Goal: Task Accomplishment & Management: Use online tool/utility

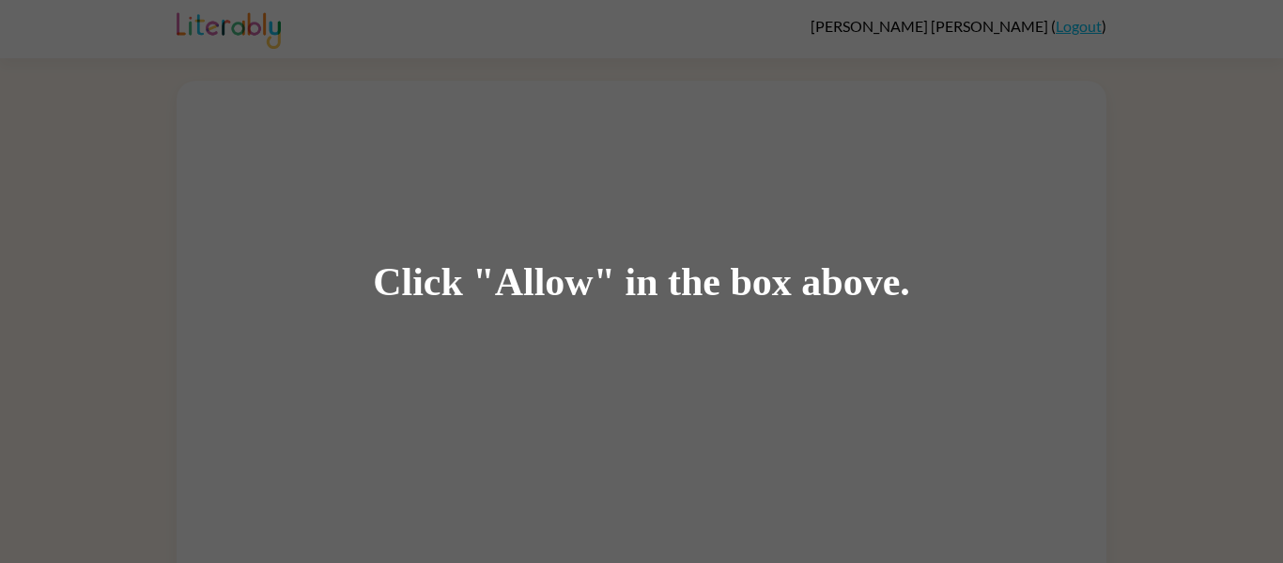
click at [577, 274] on div "Click "Allow" in the box above." at bounding box center [641, 281] width 537 height 42
click at [254, 337] on div "Click "Allow" in the box above." at bounding box center [641, 281] width 1283 height 563
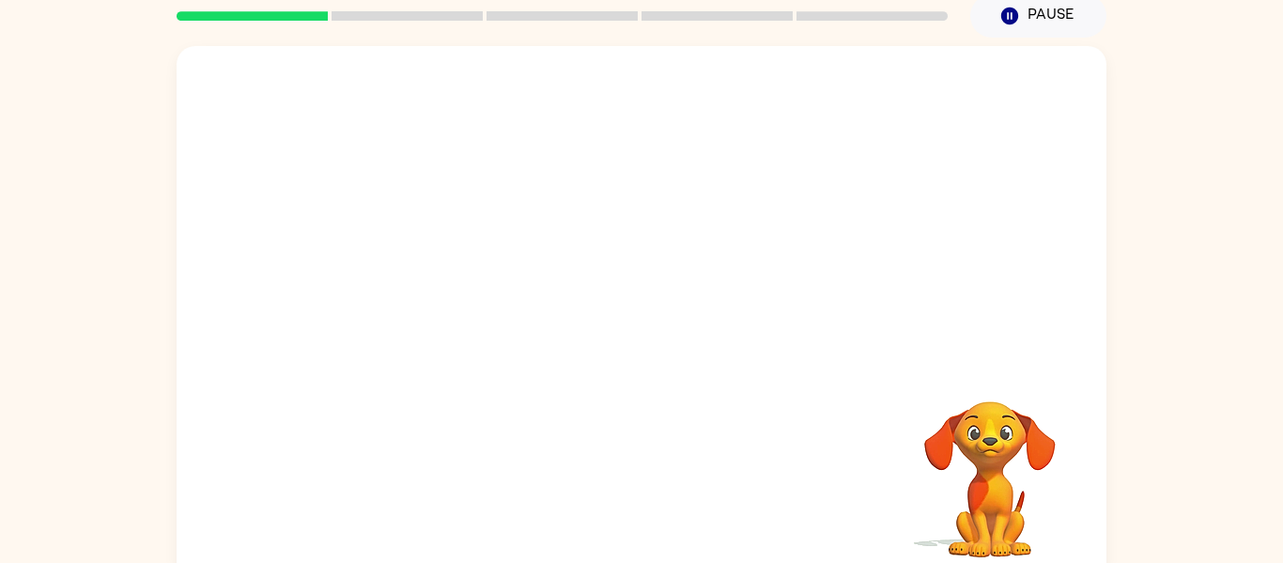
scroll to position [98, 0]
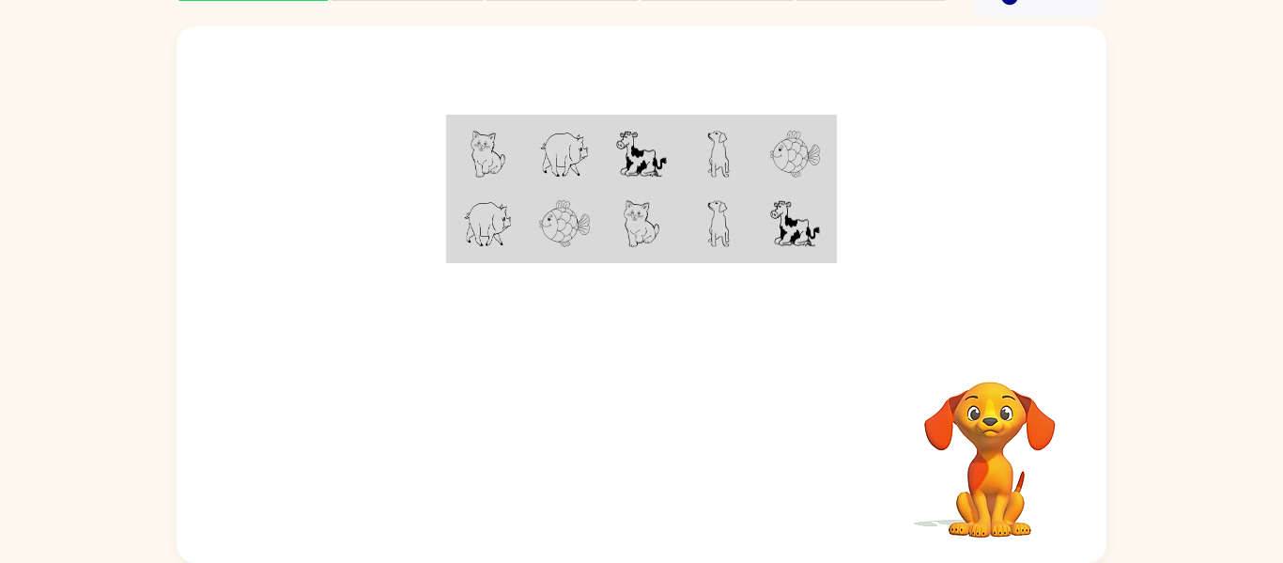
click at [489, 146] on img at bounding box center [489, 154] width 36 height 47
click at [742, 161] on td at bounding box center [718, 153] width 77 height 72
click at [8, 101] on div "Your browser must support playing .mp4 files to use Literably. Please try using…" at bounding box center [641, 290] width 1283 height 545
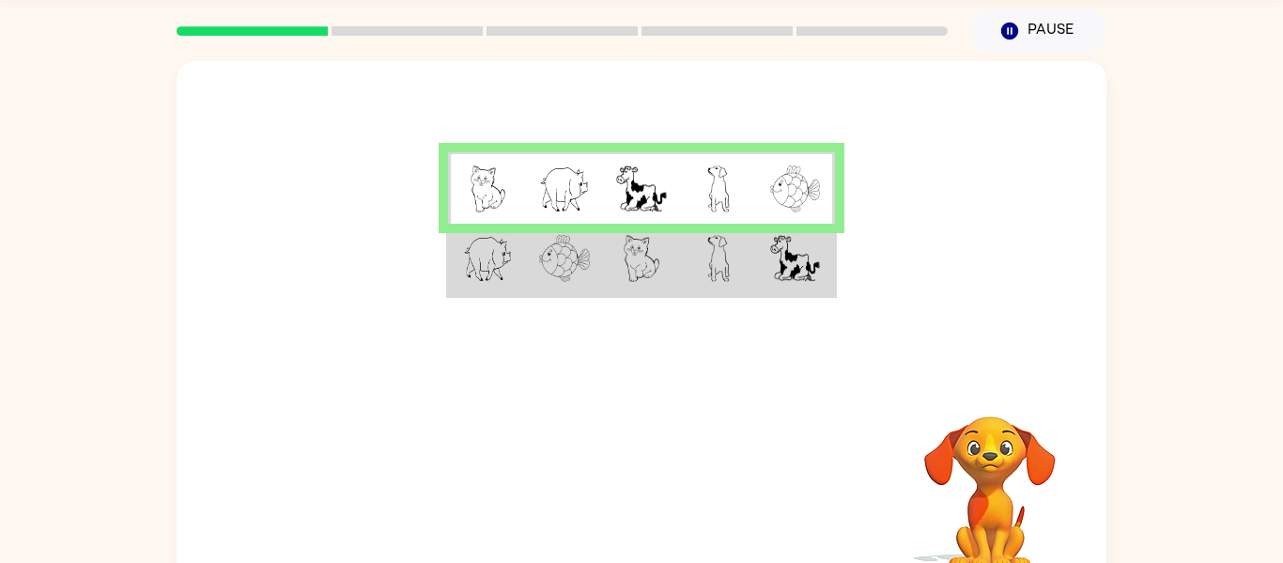
scroll to position [60, 0]
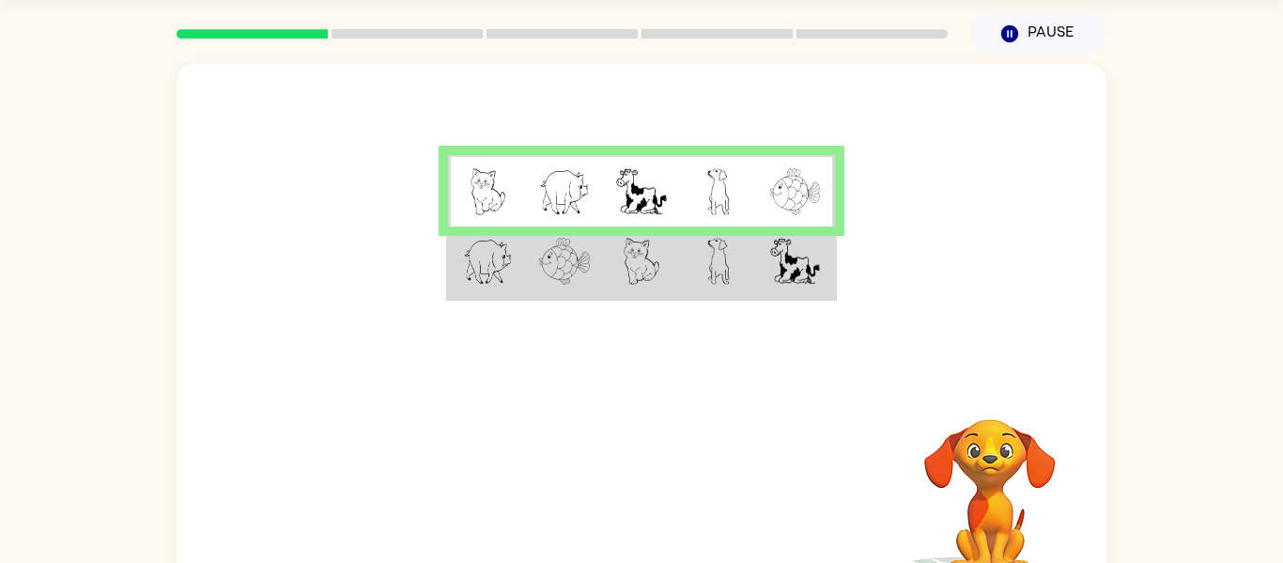
click at [484, 192] on img at bounding box center [489, 191] width 36 height 47
click at [703, 283] on td at bounding box center [718, 262] width 77 height 72
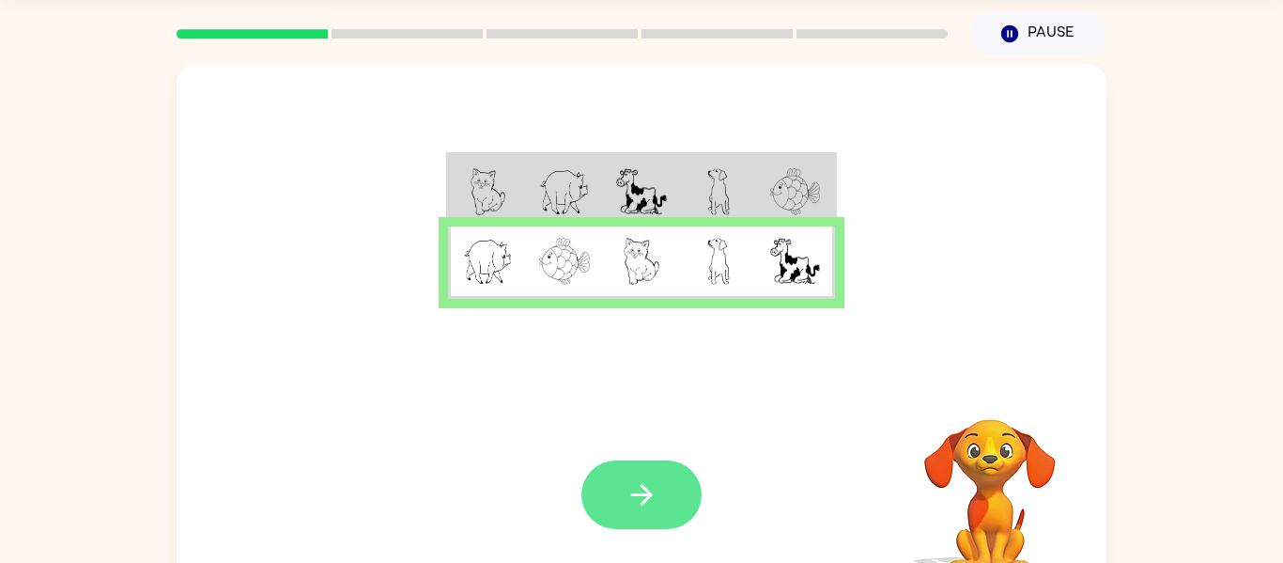
click at [659, 519] on button "button" at bounding box center [641, 494] width 120 height 69
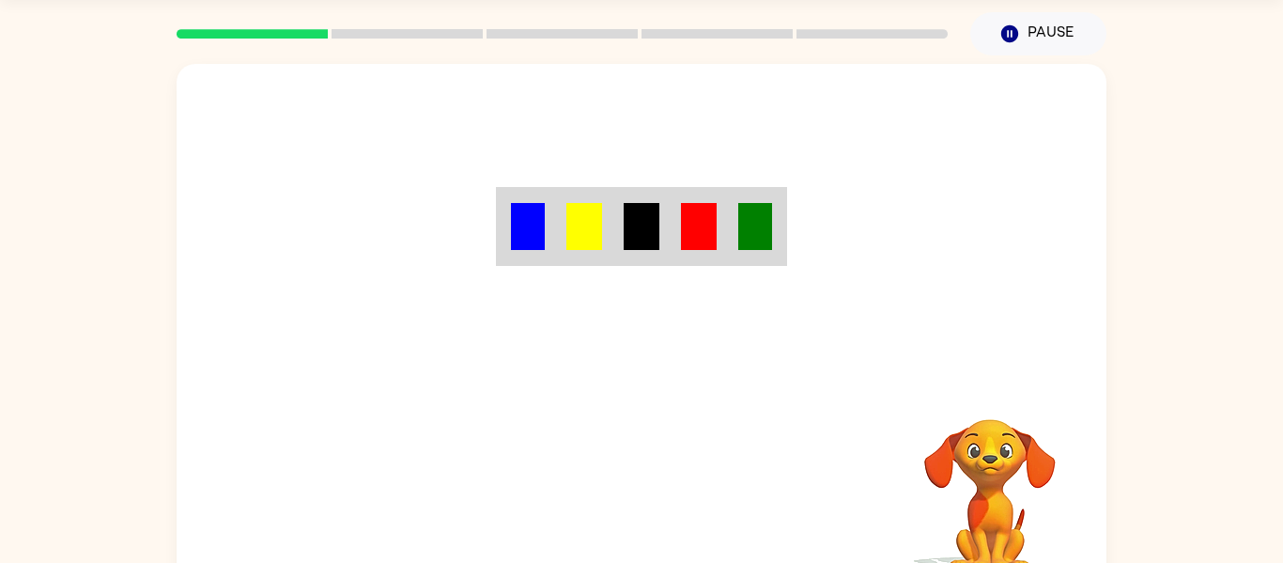
click at [675, 208] on td at bounding box center [699, 227] width 57 height 74
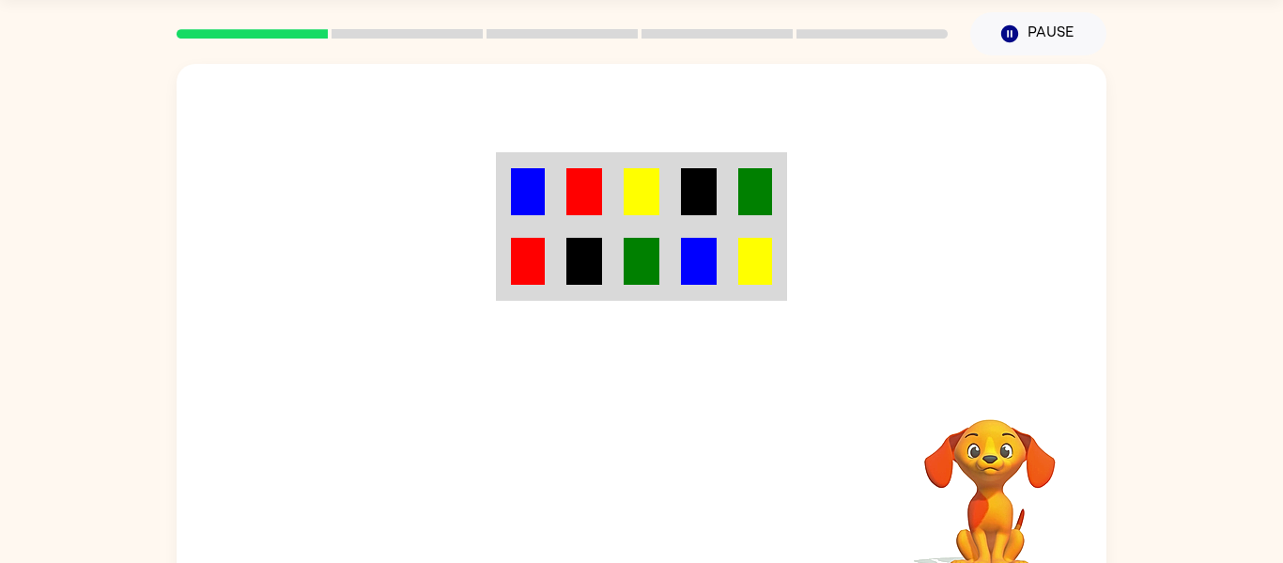
click at [527, 183] on img at bounding box center [528, 191] width 34 height 47
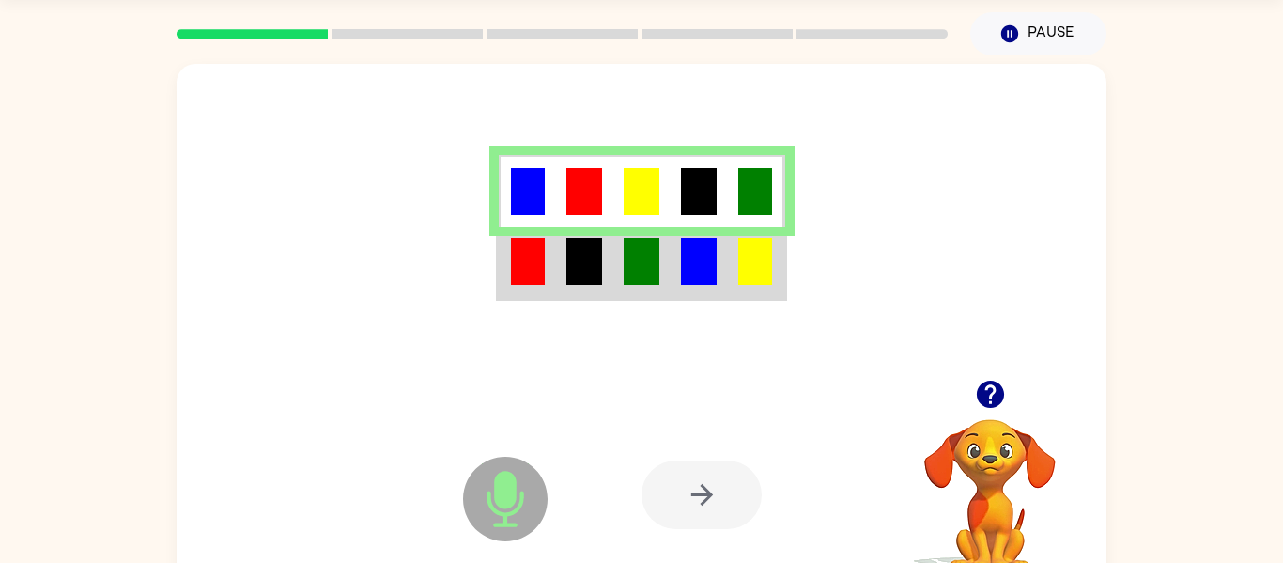
click at [579, 188] on img at bounding box center [584, 191] width 36 height 47
click at [669, 181] on td at bounding box center [641, 191] width 57 height 72
click at [704, 179] on img at bounding box center [699, 191] width 36 height 47
click at [772, 197] on td at bounding box center [756, 191] width 57 height 72
click at [516, 253] on img at bounding box center [528, 261] width 34 height 47
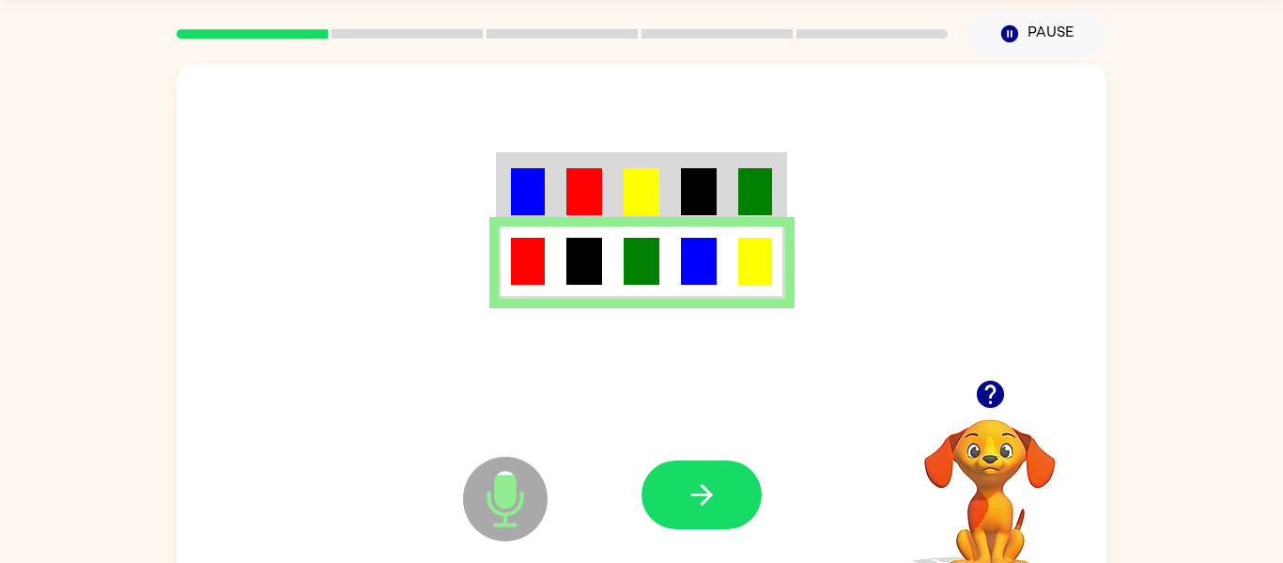
click at [599, 274] on img at bounding box center [584, 261] width 36 height 47
click at [629, 271] on img at bounding box center [642, 261] width 36 height 47
click at [689, 278] on img at bounding box center [699, 261] width 36 height 47
click at [735, 272] on td at bounding box center [756, 262] width 57 height 72
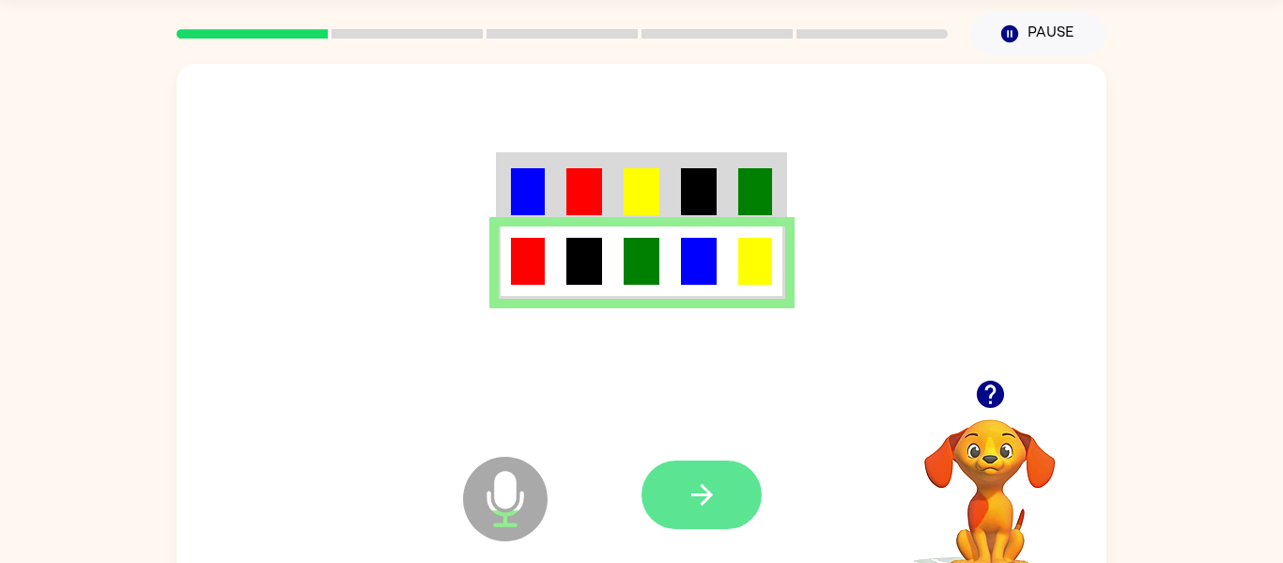
click at [689, 504] on icon "button" at bounding box center [702, 494] width 33 height 33
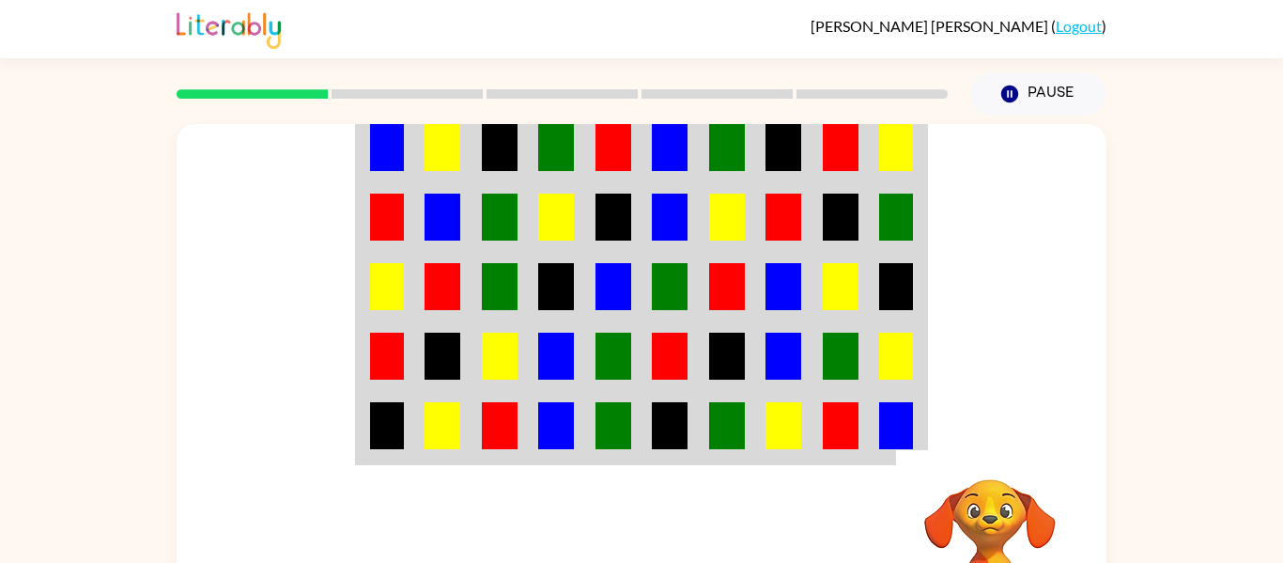
scroll to position [38, 0]
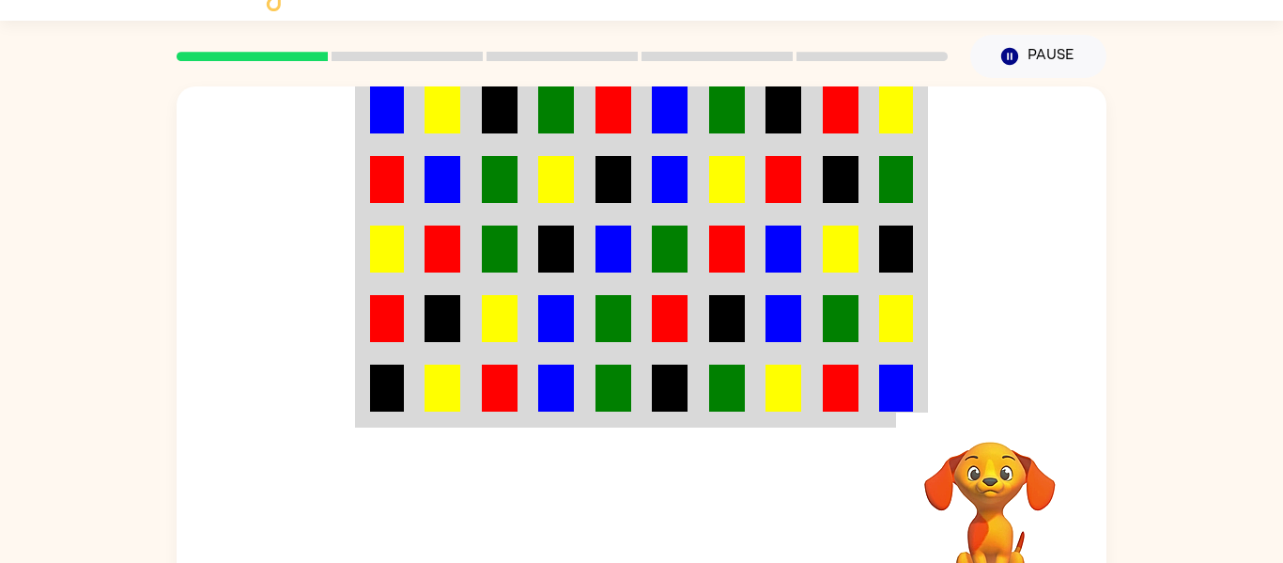
click at [388, 173] on img at bounding box center [387, 179] width 34 height 47
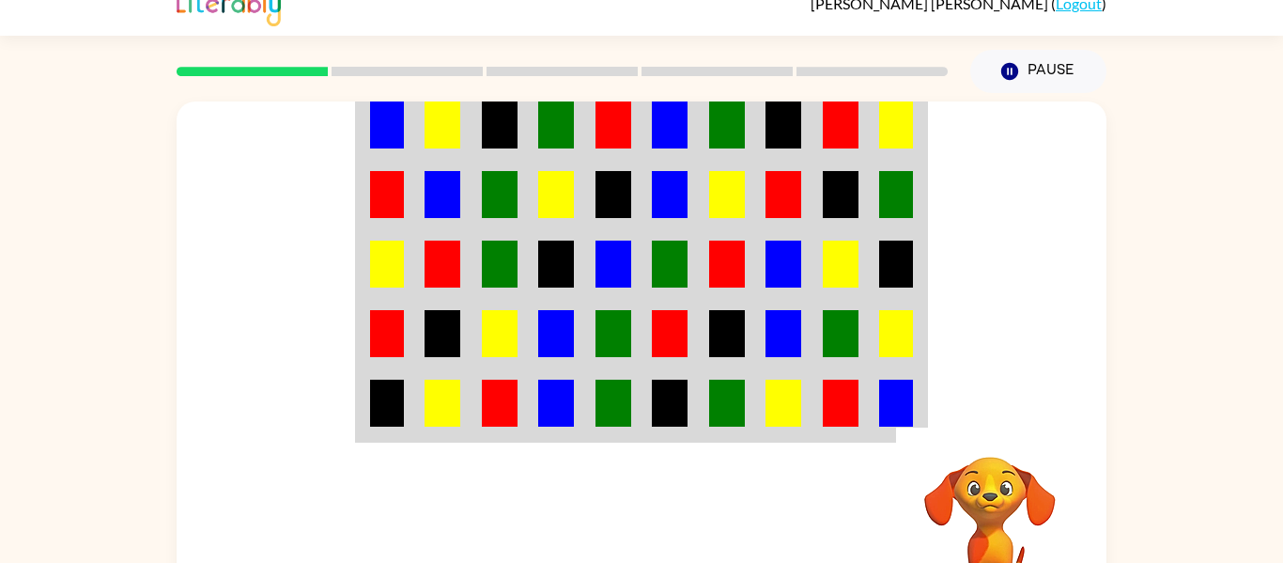
scroll to position [0, 0]
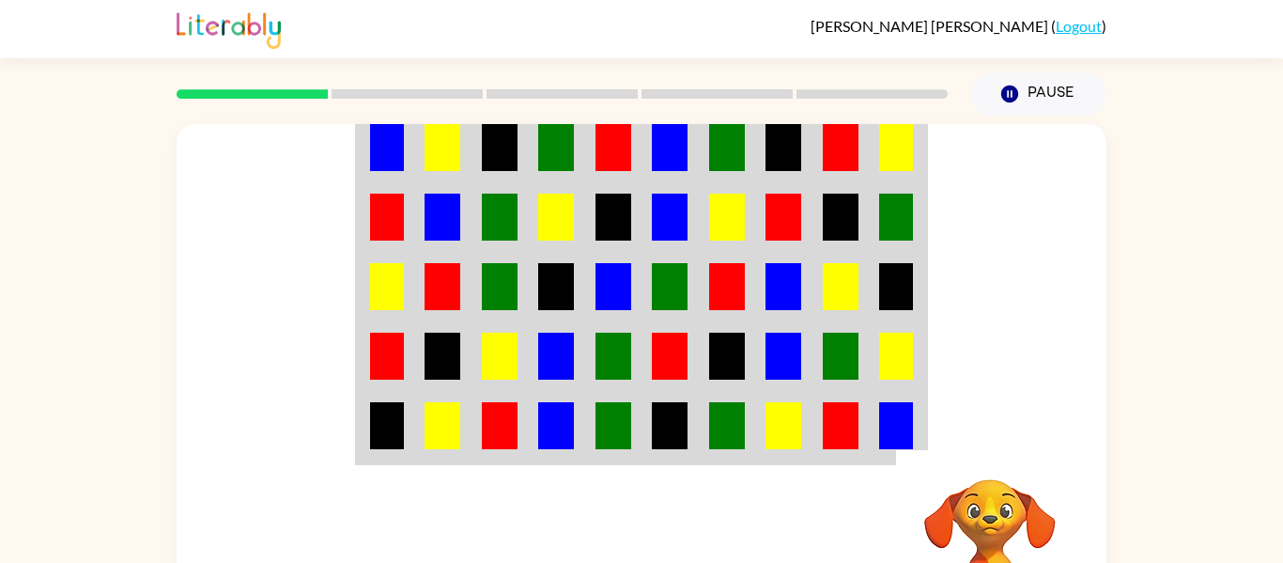
click at [386, 160] on img at bounding box center [387, 147] width 34 height 47
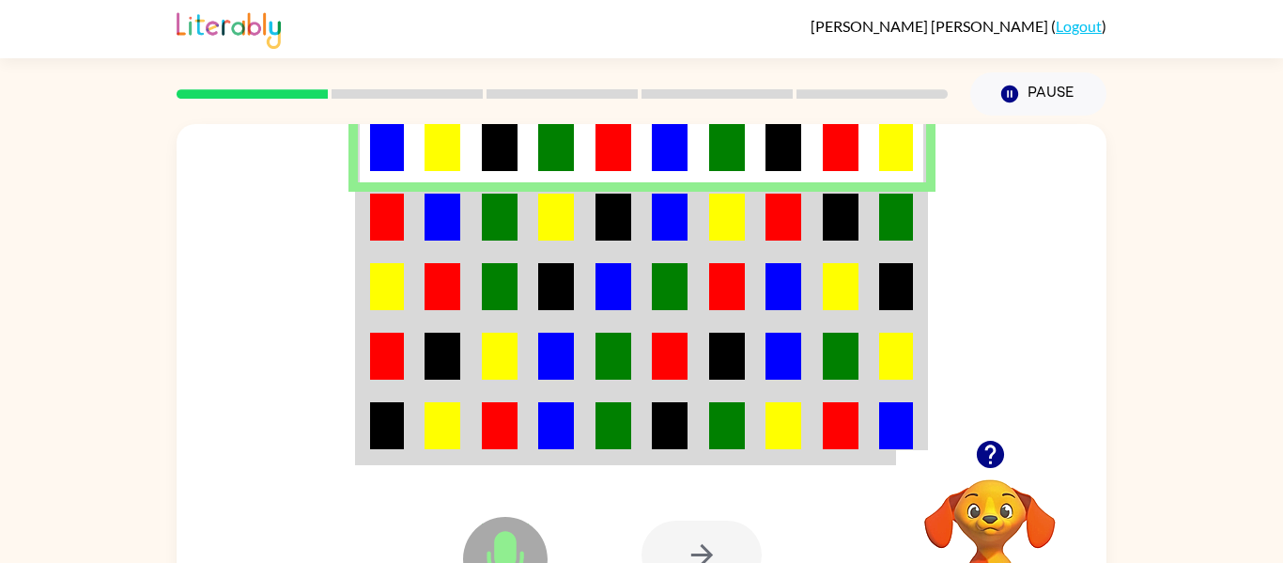
click at [474, 144] on td at bounding box center [500, 147] width 57 height 72
click at [492, 147] on img at bounding box center [500, 147] width 36 height 47
click at [555, 142] on img at bounding box center [556, 147] width 36 height 47
click at [639, 134] on td at bounding box center [613, 147] width 57 height 72
click at [655, 135] on img at bounding box center [670, 147] width 36 height 47
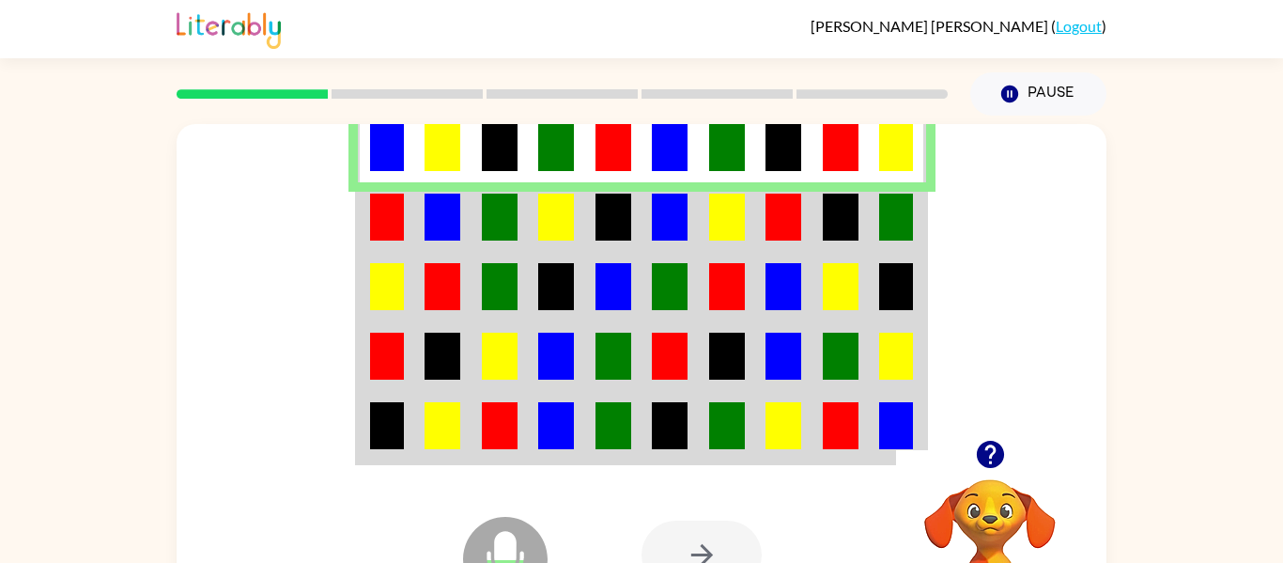
click at [775, 185] on td at bounding box center [783, 217] width 57 height 70
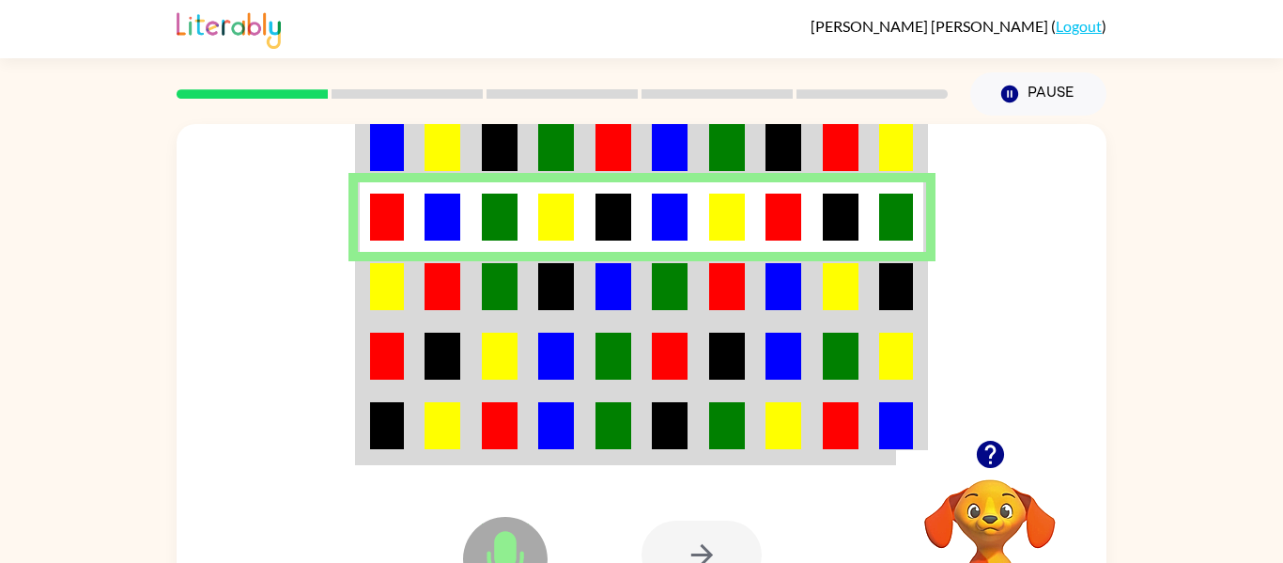
click at [745, 188] on td at bounding box center [727, 217] width 57 height 70
click at [720, 224] on img at bounding box center [727, 217] width 36 height 47
click at [758, 273] on td at bounding box center [783, 287] width 57 height 70
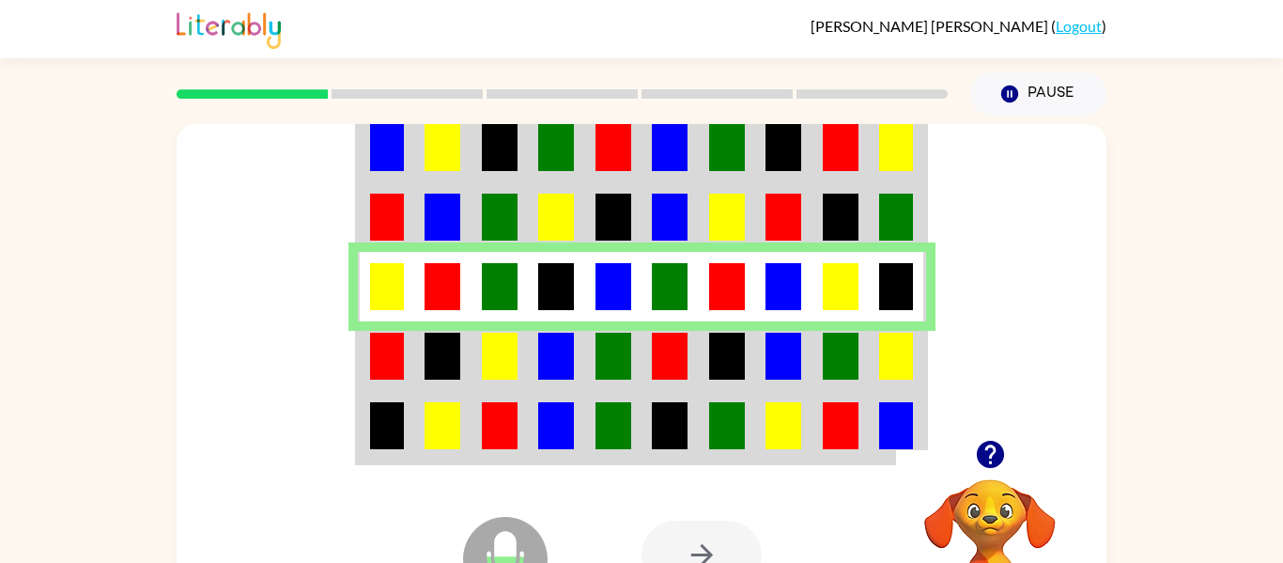
click at [781, 395] on td at bounding box center [783, 427] width 57 height 72
click at [778, 403] on img at bounding box center [784, 425] width 36 height 47
click at [778, 382] on td at bounding box center [783, 356] width 57 height 70
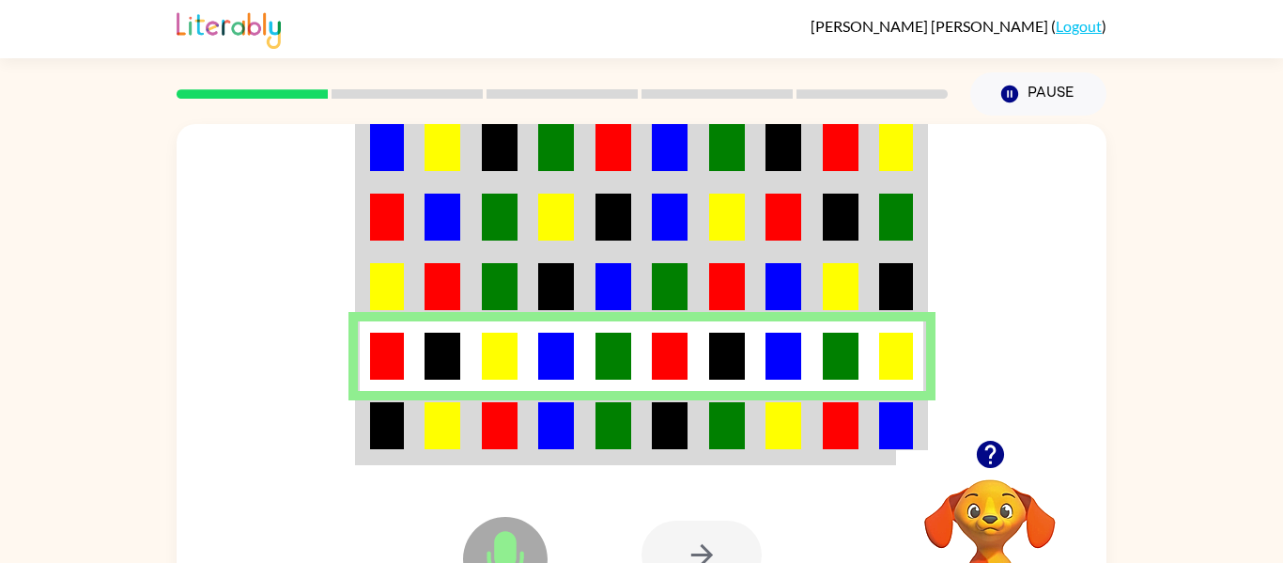
click at [779, 415] on img at bounding box center [784, 425] width 36 height 47
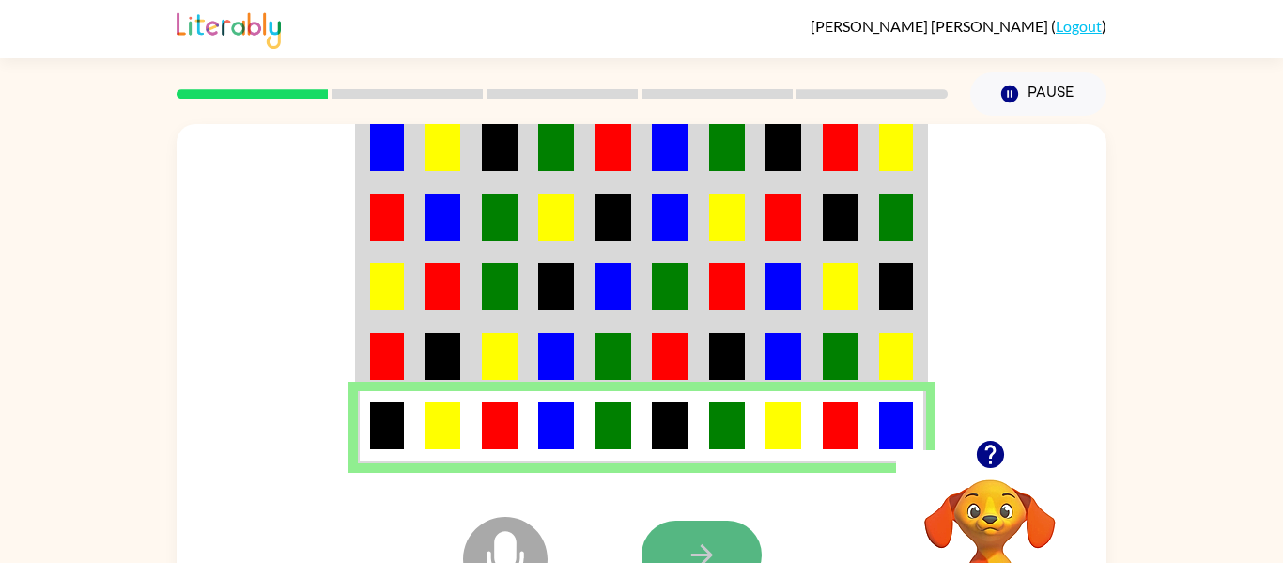
click at [755, 543] on button "button" at bounding box center [702, 554] width 120 height 69
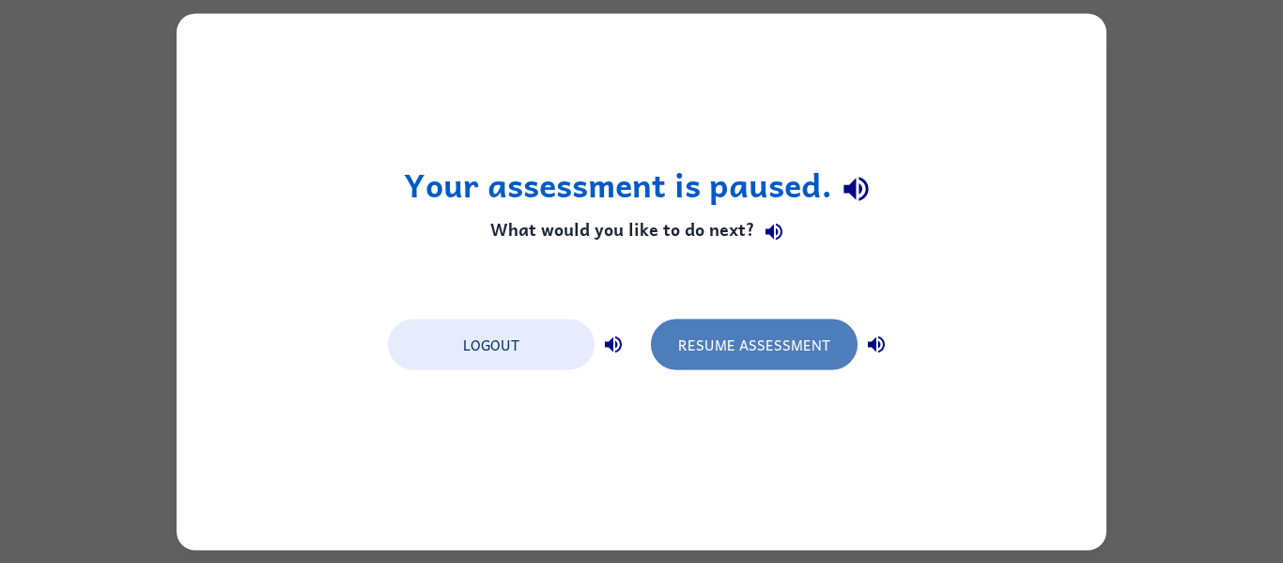
click at [661, 363] on button "Resume Assessment" at bounding box center [754, 343] width 207 height 51
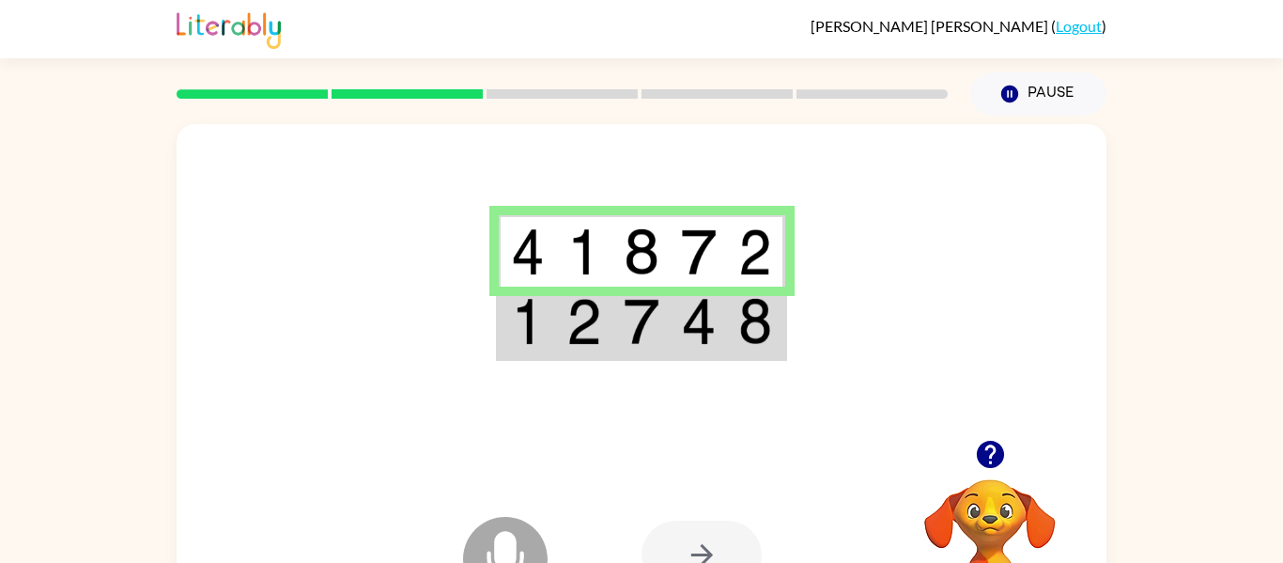
click at [524, 333] on img at bounding box center [528, 321] width 34 height 47
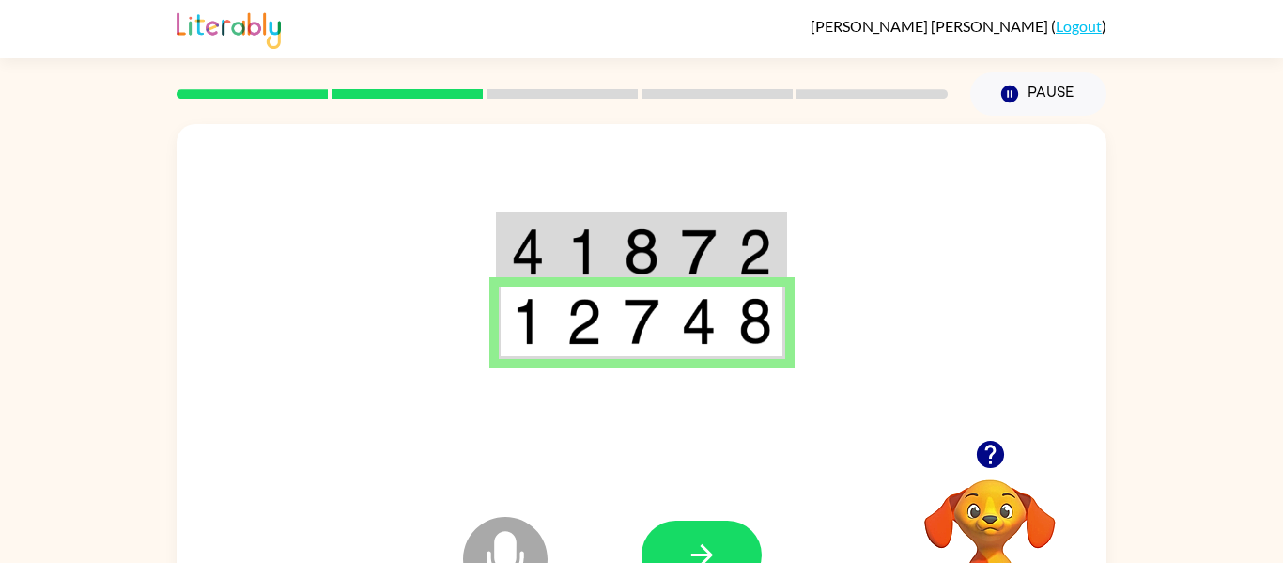
click at [568, 252] on img at bounding box center [584, 251] width 36 height 47
click at [597, 237] on img at bounding box center [584, 251] width 36 height 47
click at [580, 225] on td at bounding box center [584, 251] width 57 height 72
click at [633, 253] on img at bounding box center [642, 251] width 36 height 47
click at [648, 276] on td at bounding box center [641, 251] width 57 height 72
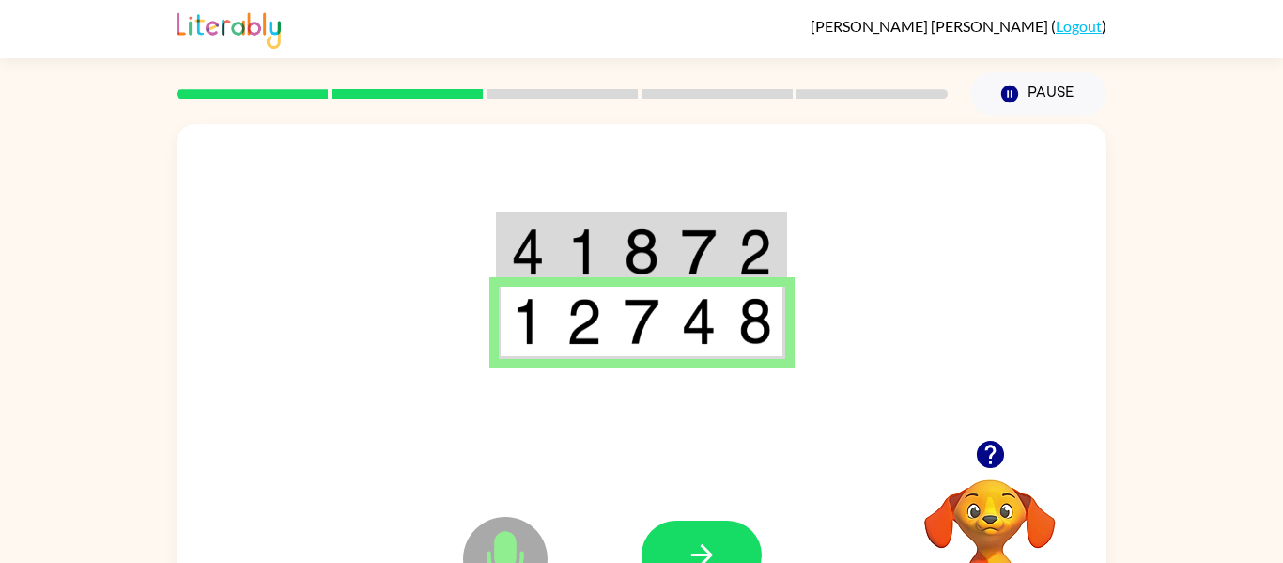
click at [702, 526] on button "button" at bounding box center [702, 554] width 120 height 69
click at [704, 550] on div at bounding box center [780, 554] width 277 height 211
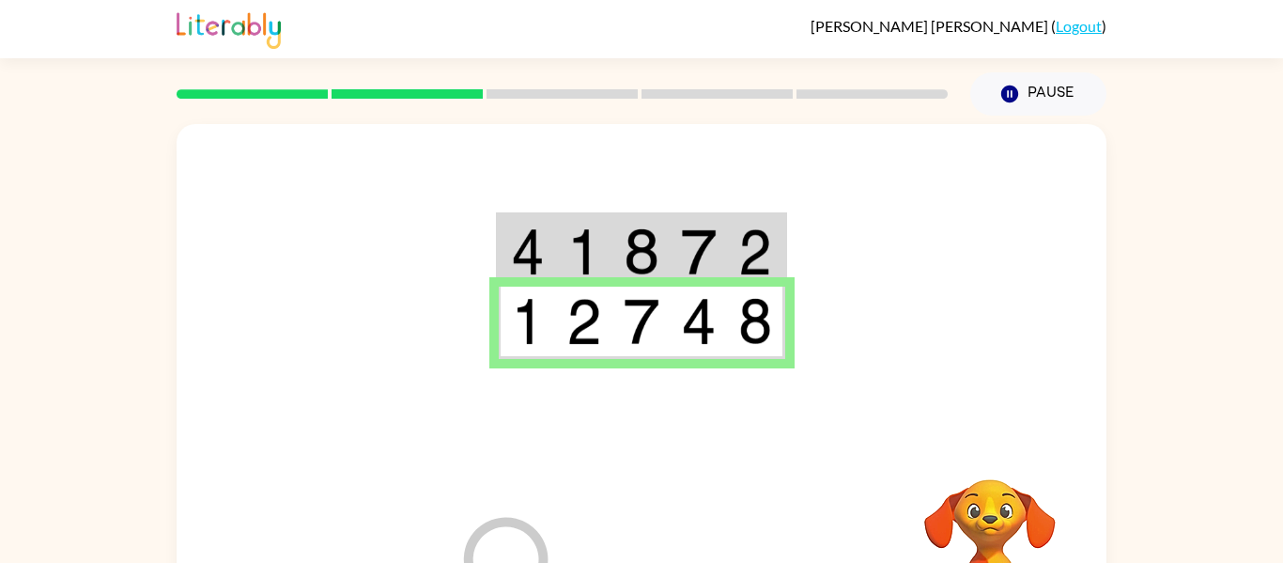
click at [706, 536] on div at bounding box center [780, 554] width 277 height 211
click at [697, 562] on div at bounding box center [780, 554] width 277 height 211
drag, startPoint x: 1059, startPoint y: 269, endPoint x: 31, endPoint y: 29, distance: 1055.3
click at [31, 29] on div "[PERSON_NAME] ( Logout ) Pause Pause Your browser must support playing .mp4 fil…" at bounding box center [641, 330] width 1283 height 660
click at [46, 92] on div "[PERSON_NAME] ( Logout ) Pause Pause Your browser must support playing .mp4 fil…" at bounding box center [641, 330] width 1283 height 660
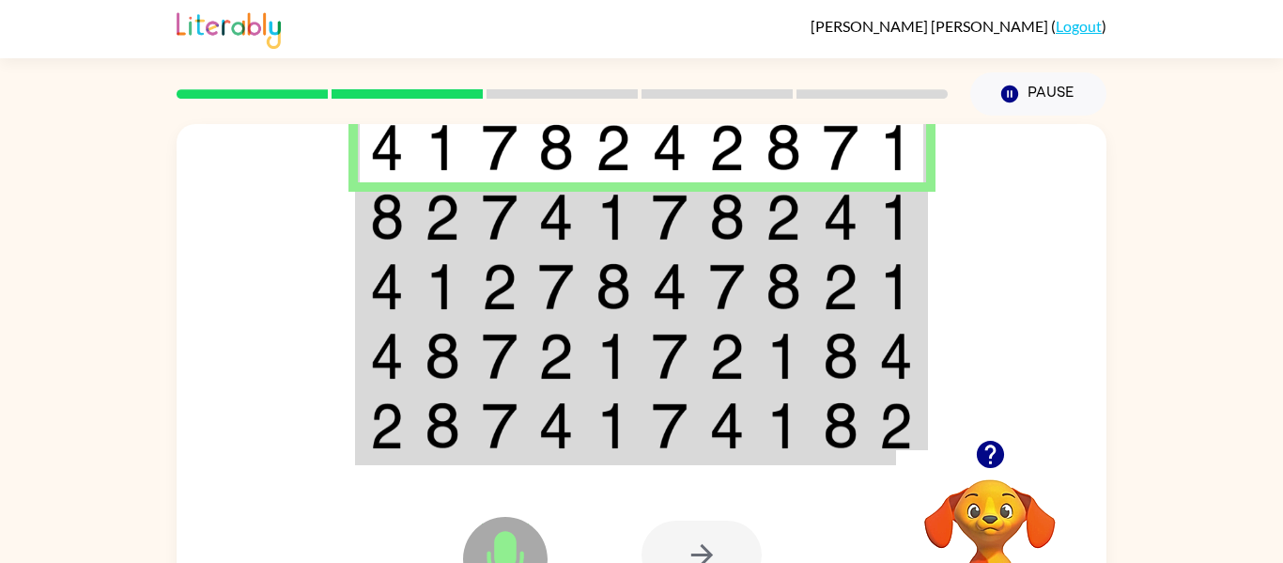
click at [388, 207] on img at bounding box center [387, 217] width 34 height 47
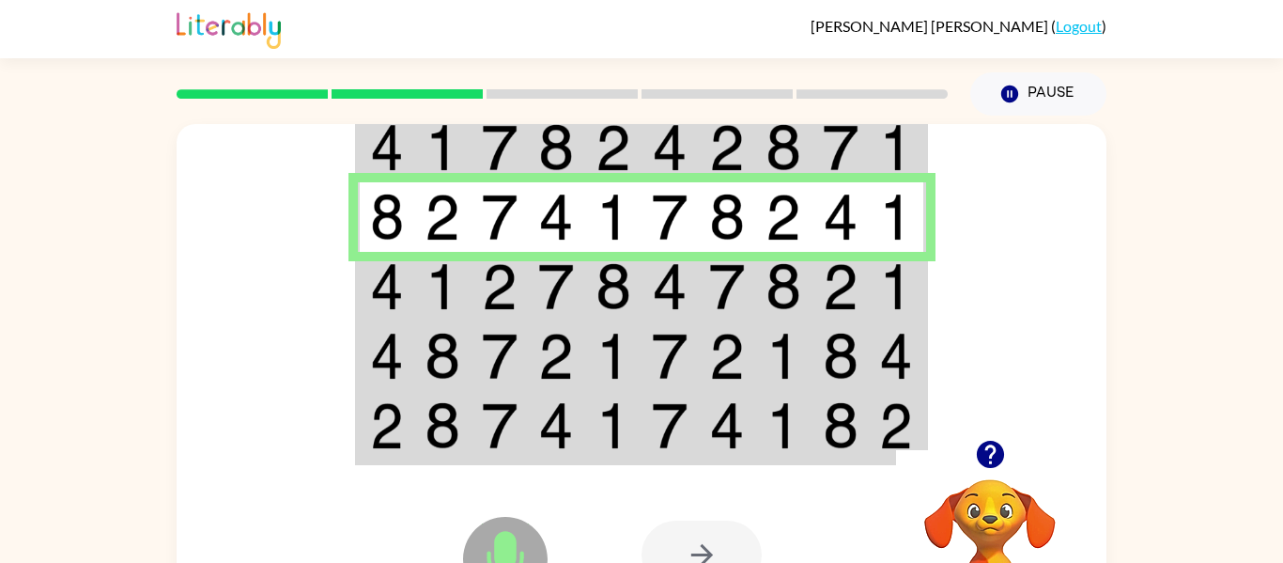
click at [392, 203] on img at bounding box center [387, 217] width 34 height 47
click at [412, 291] on td at bounding box center [386, 287] width 57 height 70
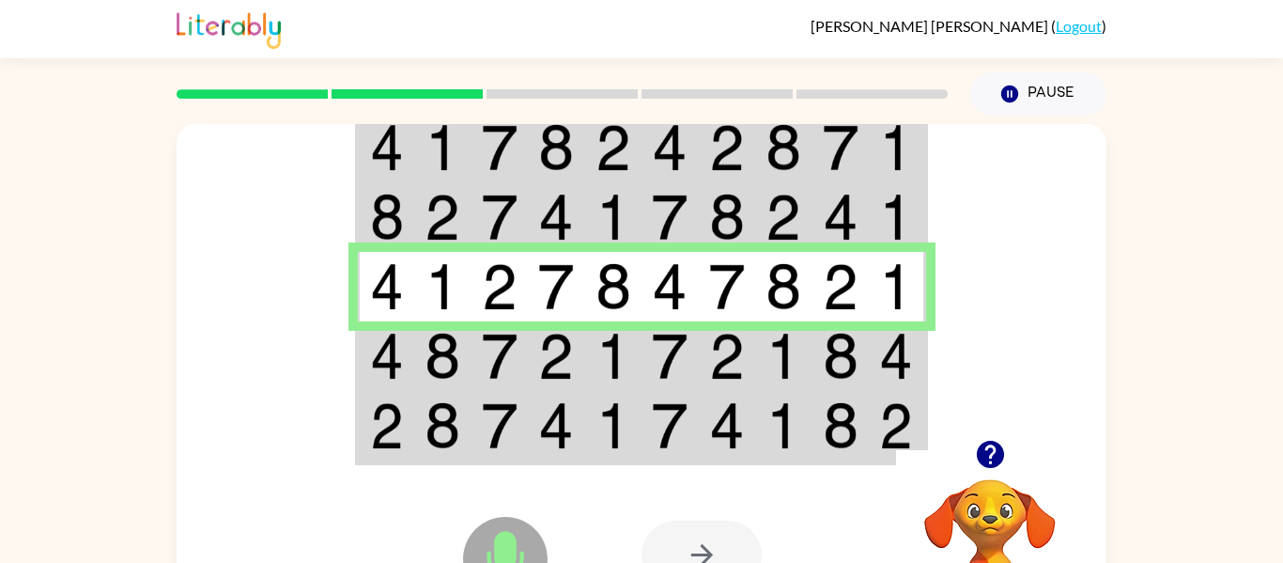
click at [402, 352] on img at bounding box center [387, 356] width 34 height 47
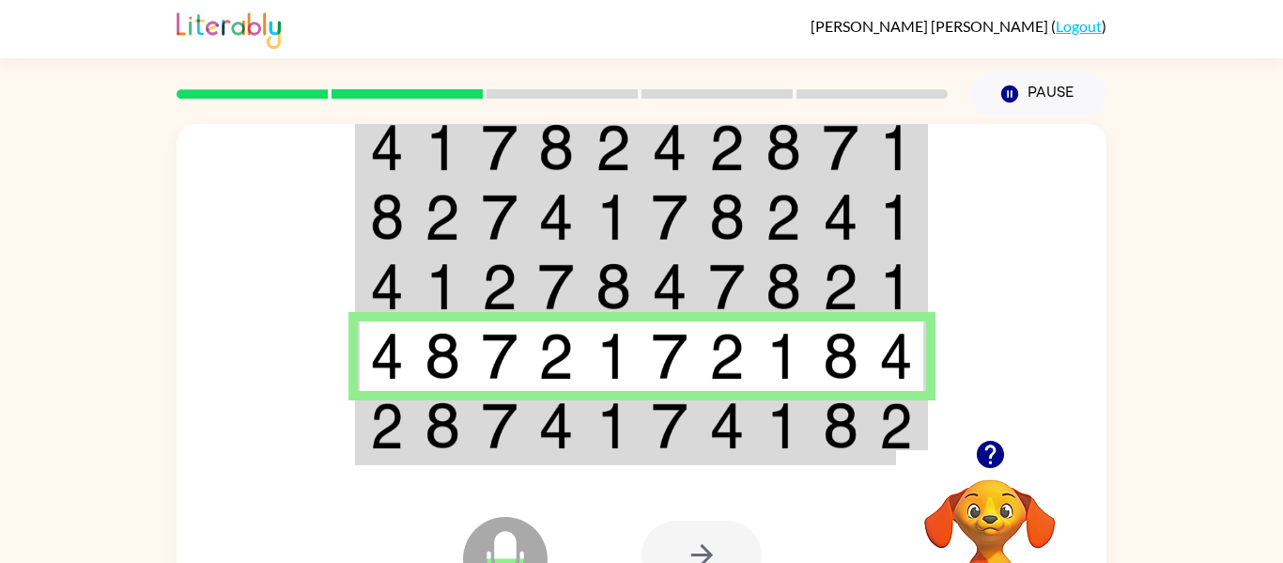
click at [466, 435] on td at bounding box center [442, 427] width 57 height 72
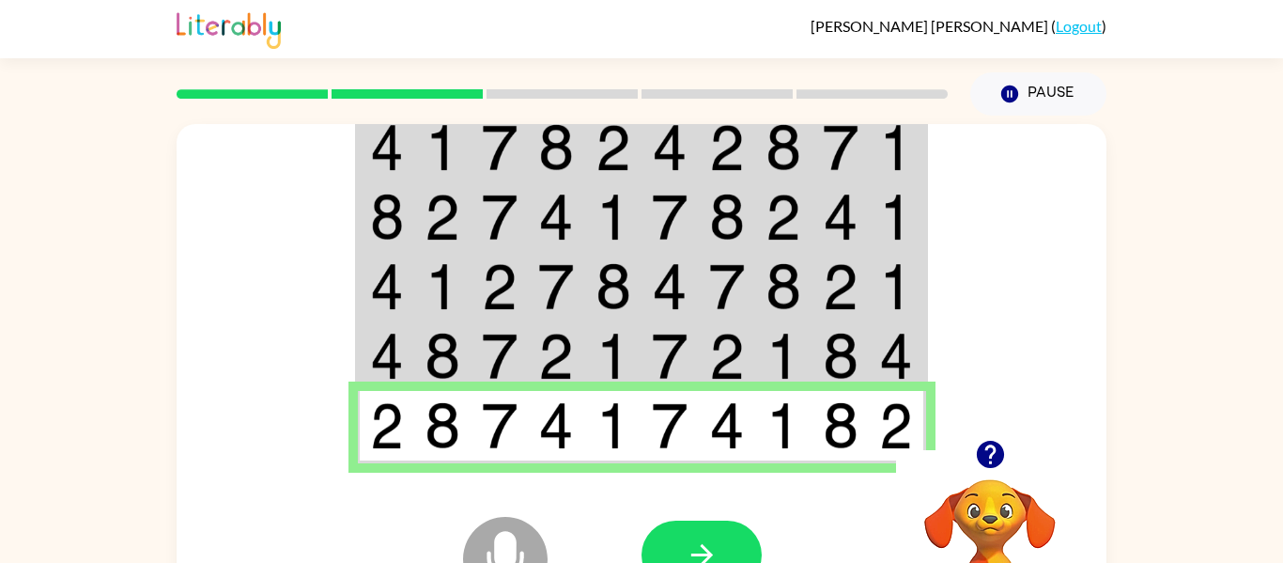
click at [466, 435] on td at bounding box center [442, 427] width 57 height 72
click at [688, 527] on button "button" at bounding box center [702, 554] width 120 height 69
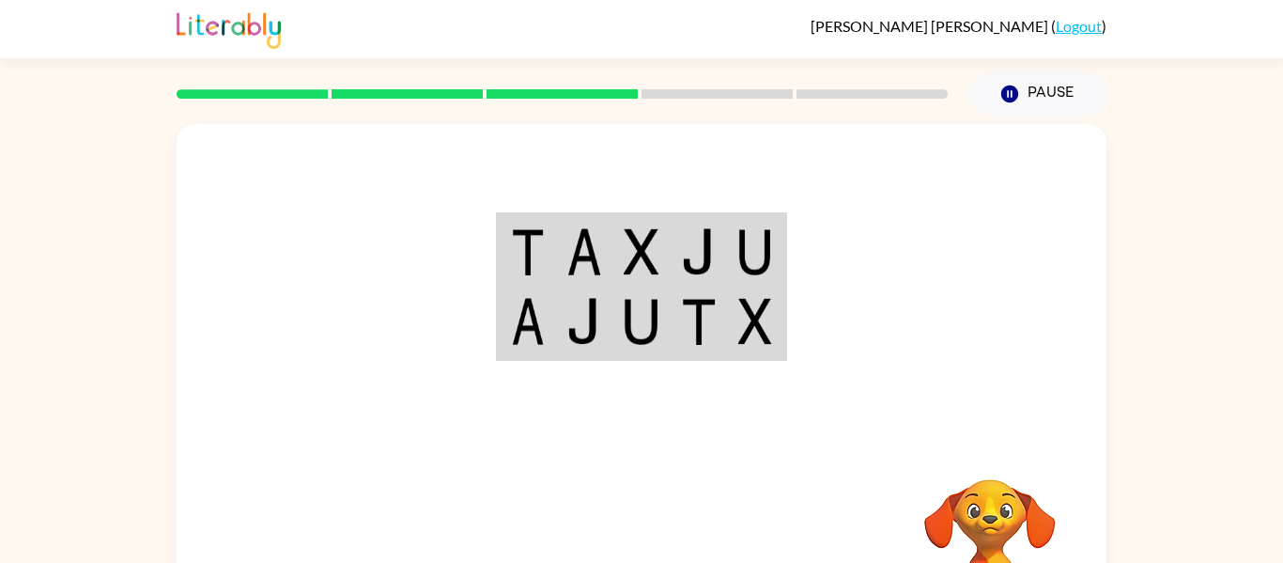
click at [719, 292] on td at bounding box center [699, 323] width 57 height 72
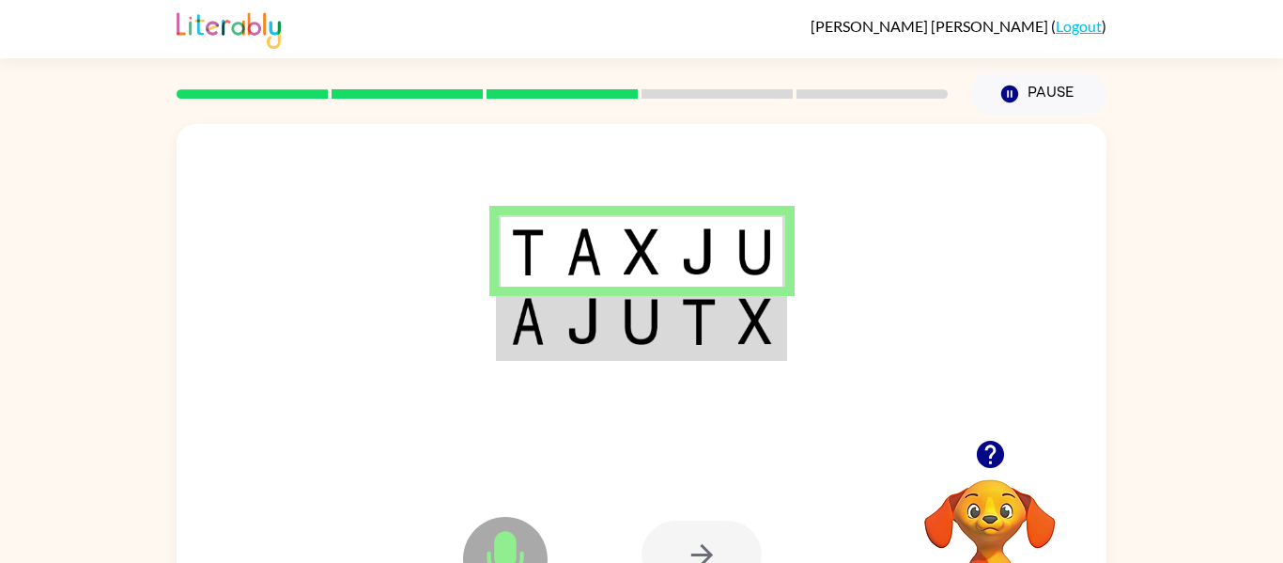
click at [621, 289] on td at bounding box center [641, 323] width 57 height 72
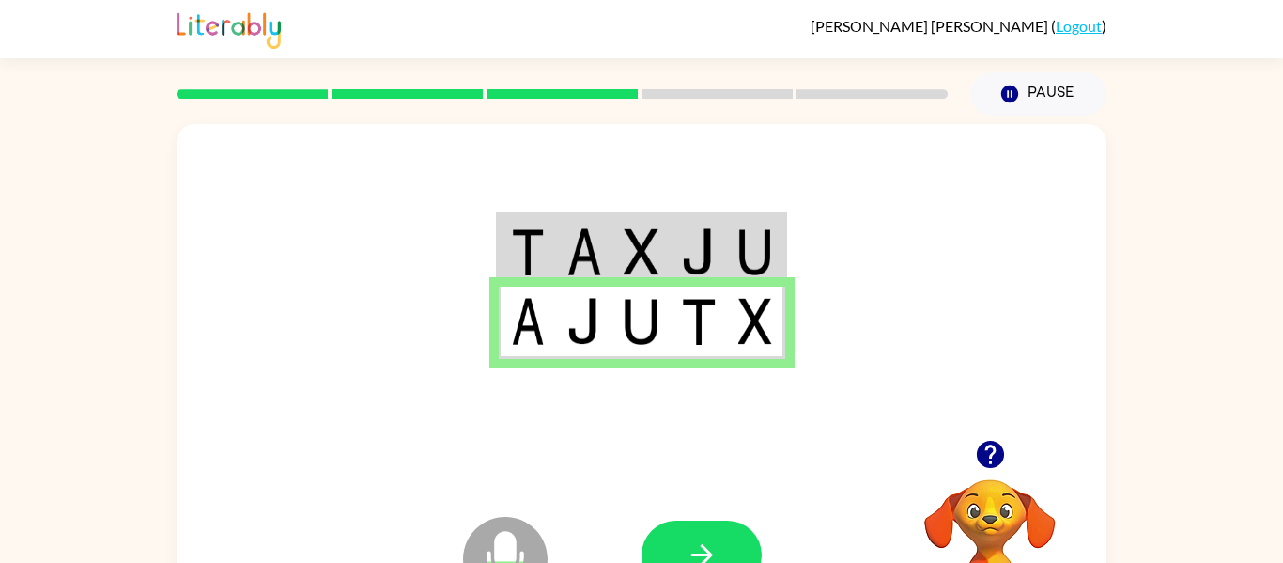
click at [621, 289] on td at bounding box center [641, 323] width 57 height 72
click at [621, 292] on td at bounding box center [641, 323] width 57 height 72
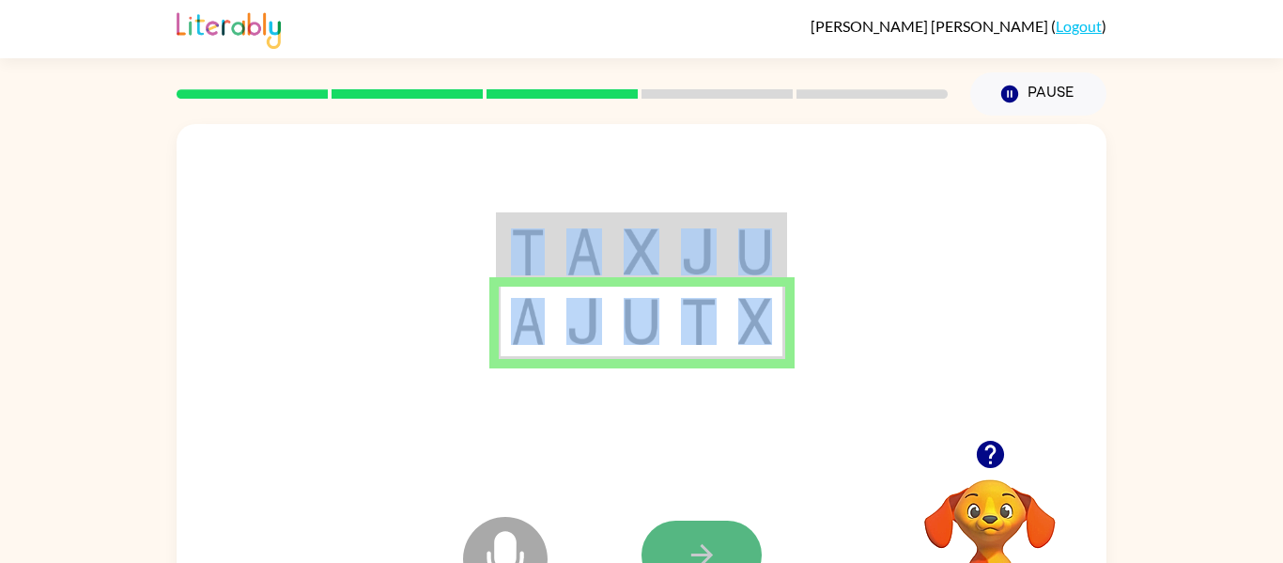
click at [701, 552] on icon "button" at bounding box center [702, 554] width 33 height 33
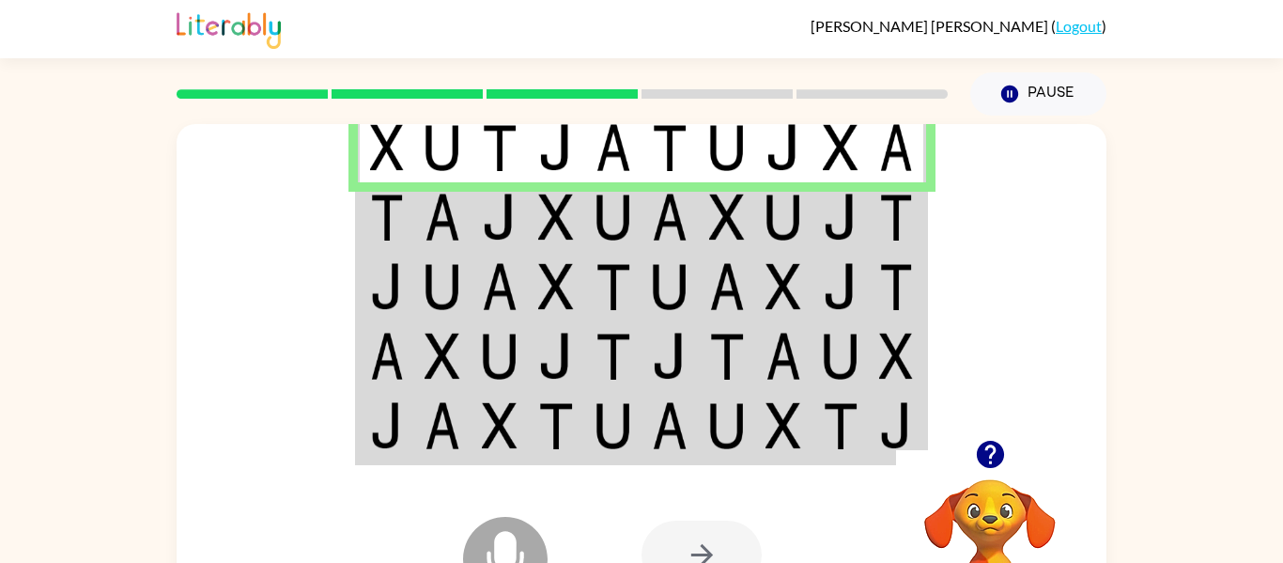
click at [811, 182] on td at bounding box center [783, 217] width 57 height 70
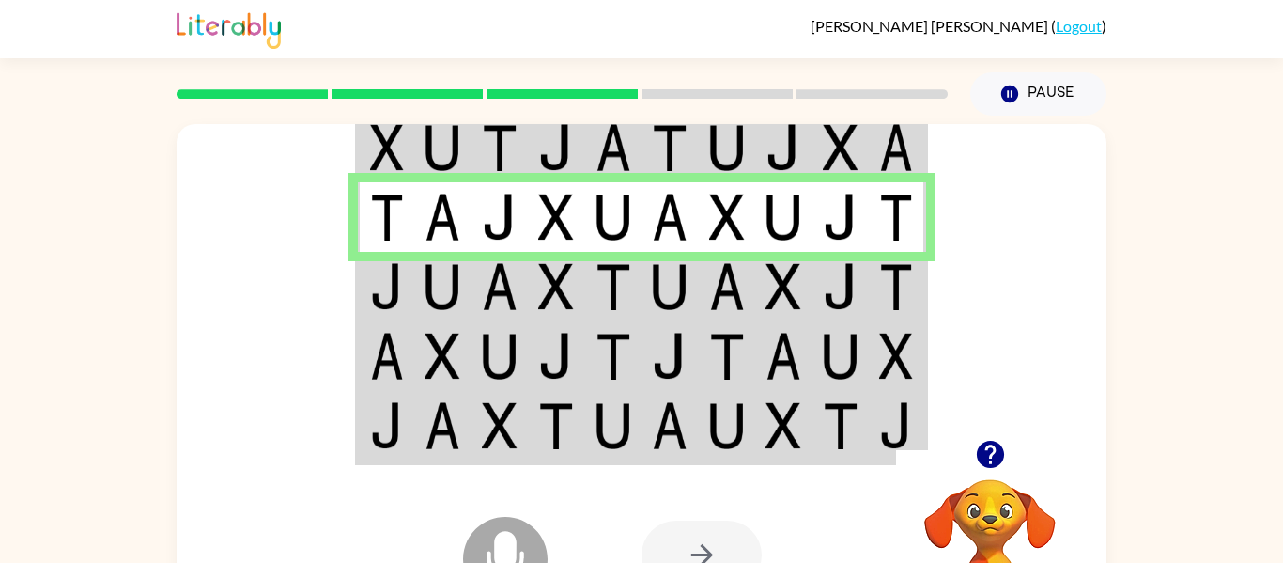
click at [813, 184] on td at bounding box center [841, 217] width 57 height 70
click at [833, 367] on img at bounding box center [841, 356] width 36 height 47
click at [822, 324] on td at bounding box center [841, 356] width 57 height 70
click at [821, 311] on td at bounding box center [841, 287] width 57 height 70
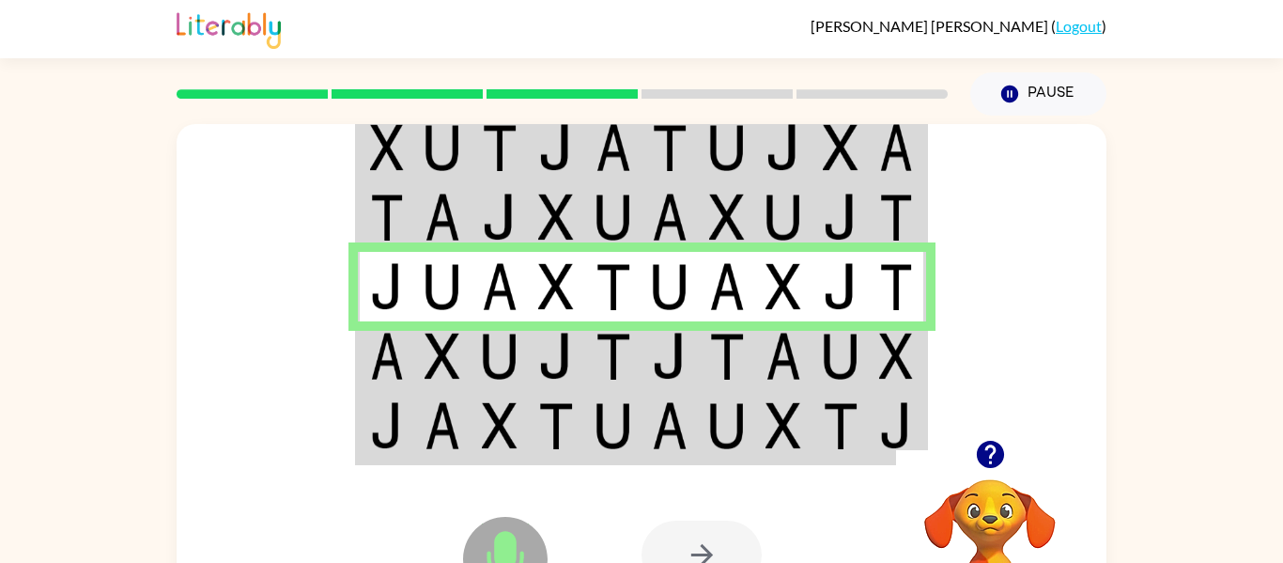
click at [832, 345] on img at bounding box center [841, 356] width 36 height 47
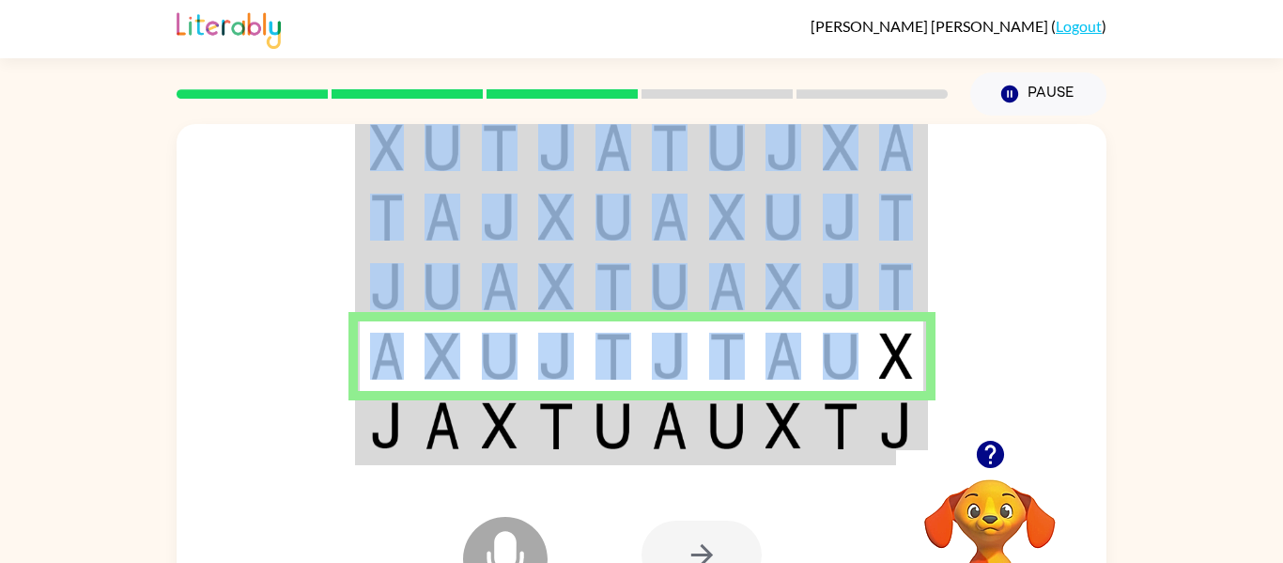
drag, startPoint x: 1268, startPoint y: 432, endPoint x: 873, endPoint y: 326, distance: 409.5
click at [873, 326] on div "Microphone The Microphone is here when it is your turn to talk Your browser mus…" at bounding box center [641, 388] width 1283 height 545
click at [3, 256] on div "Microphone The Microphone is here when it is your turn to talk Your browser mus…" at bounding box center [641, 388] width 1283 height 545
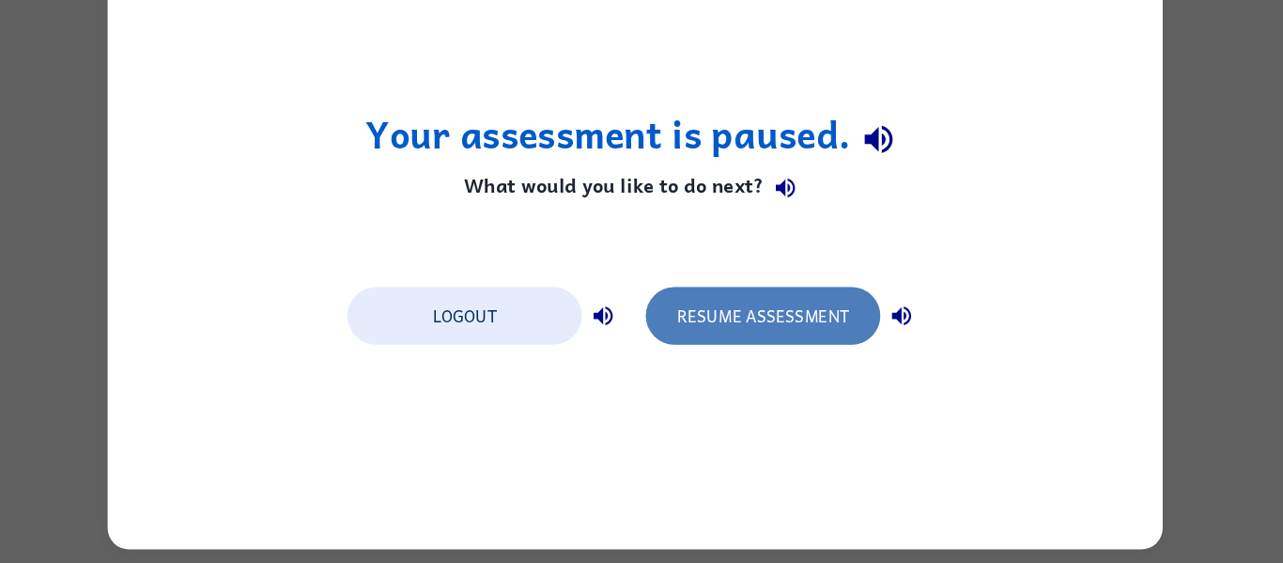
click at [822, 349] on button "Resume Assessment" at bounding box center [754, 343] width 207 height 51
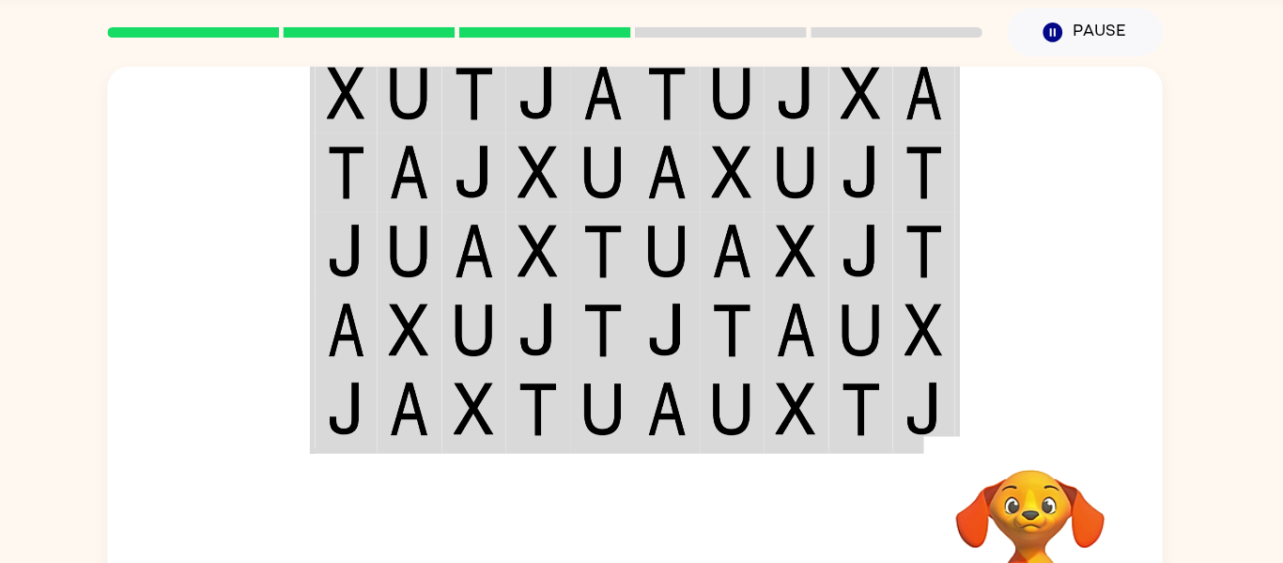
click at [743, 121] on div at bounding box center [562, 94] width 794 height 66
click at [658, 215] on img at bounding box center [670, 217] width 36 height 47
click at [646, 172] on td at bounding box center [670, 147] width 57 height 72
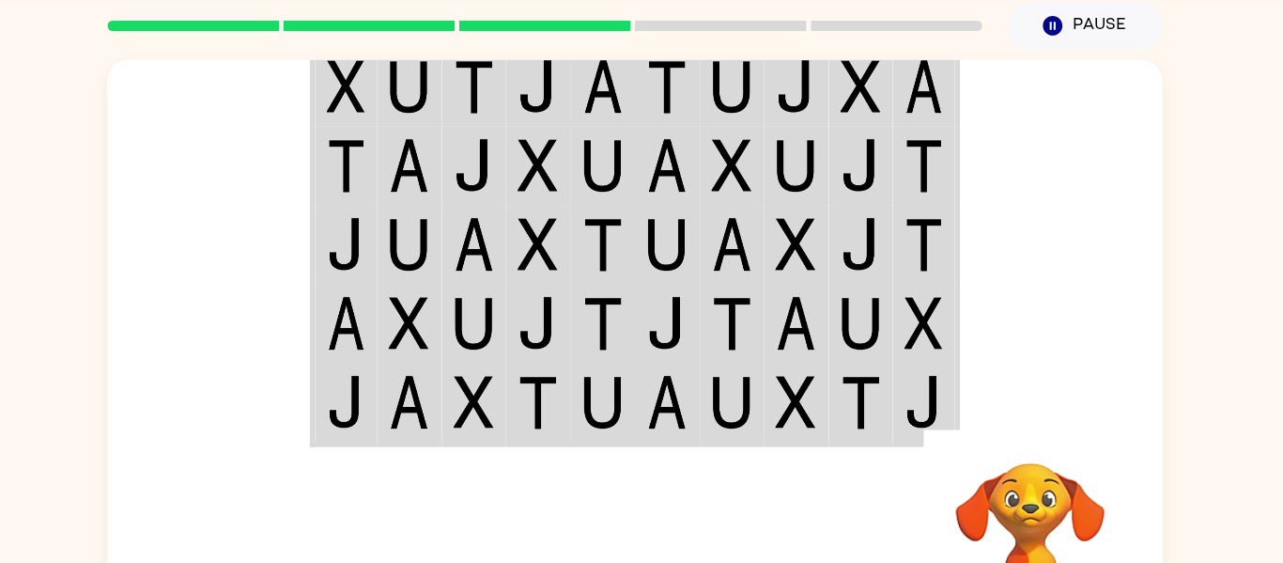
scroll to position [8, 0]
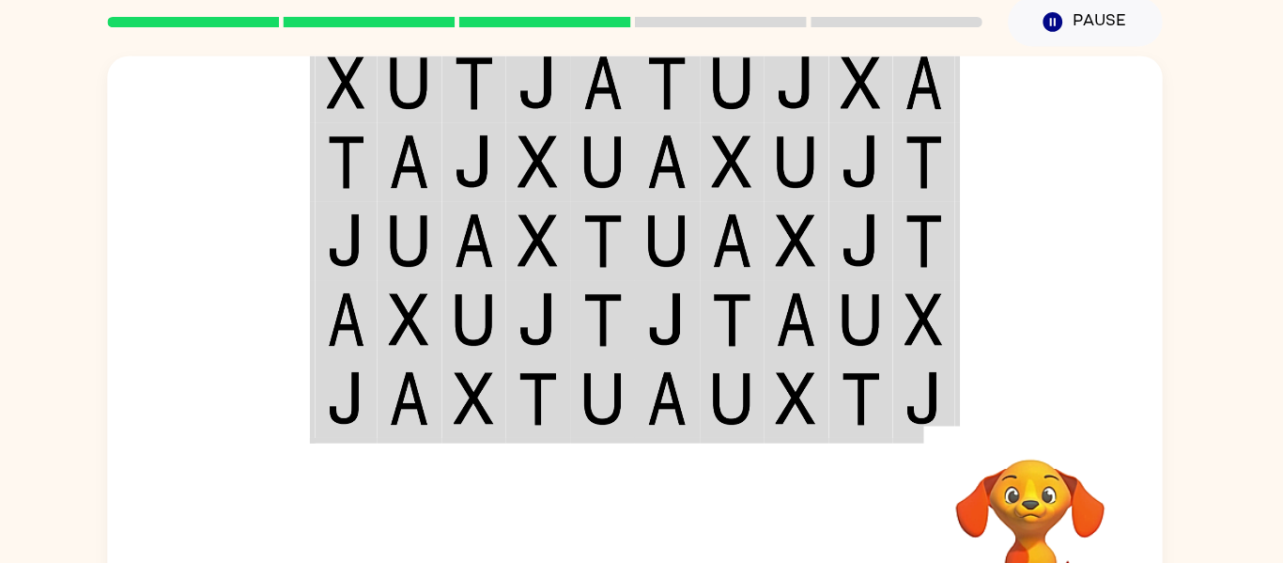
click at [670, 144] on img at bounding box center [670, 139] width 36 height 47
click at [700, 200] on td at bounding box center [727, 209] width 57 height 70
click at [716, 277] on img at bounding box center [727, 278] width 36 height 47
click at [699, 285] on td at bounding box center [727, 278] width 57 height 70
click at [713, 259] on img at bounding box center [727, 278] width 36 height 47
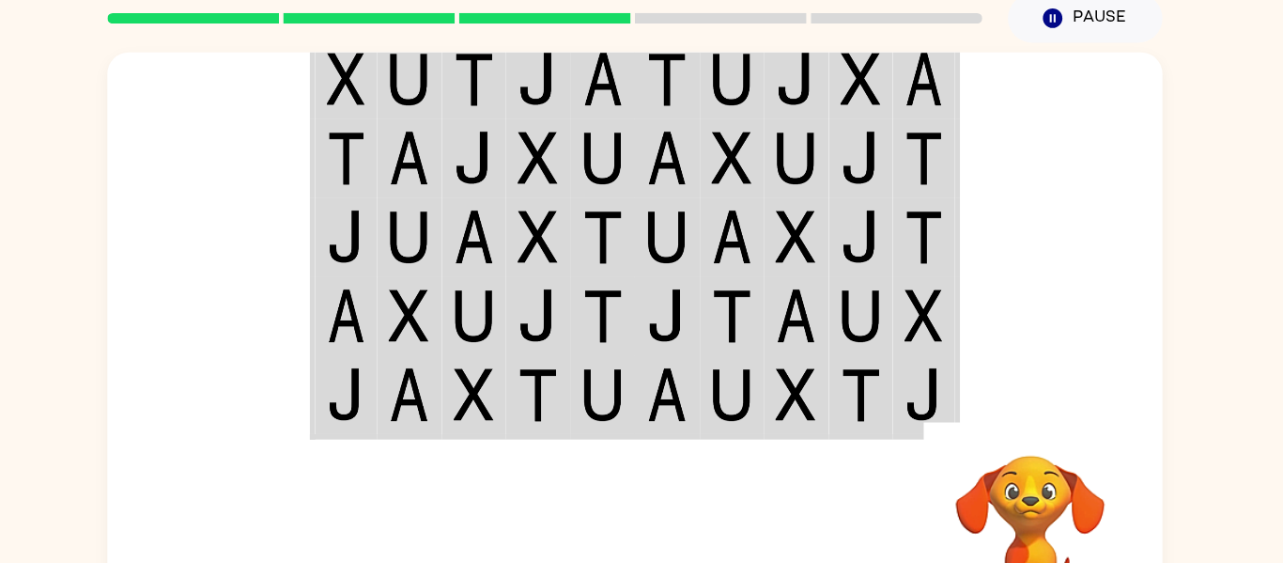
scroll to position [0, 0]
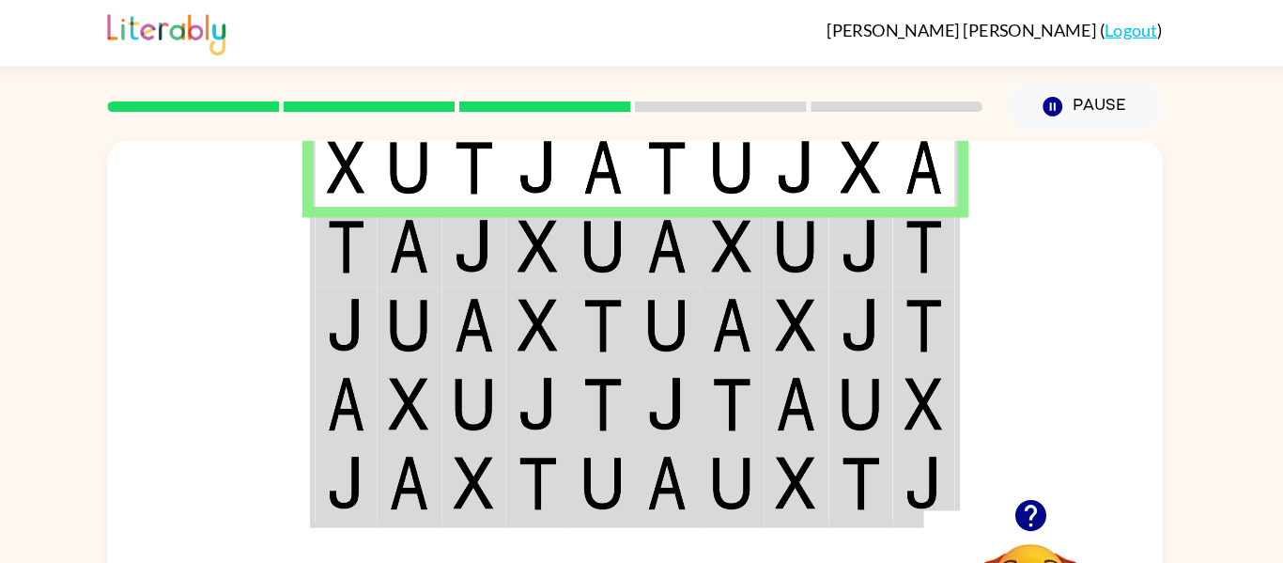
click at [468, 215] on td at bounding box center [442, 217] width 57 height 70
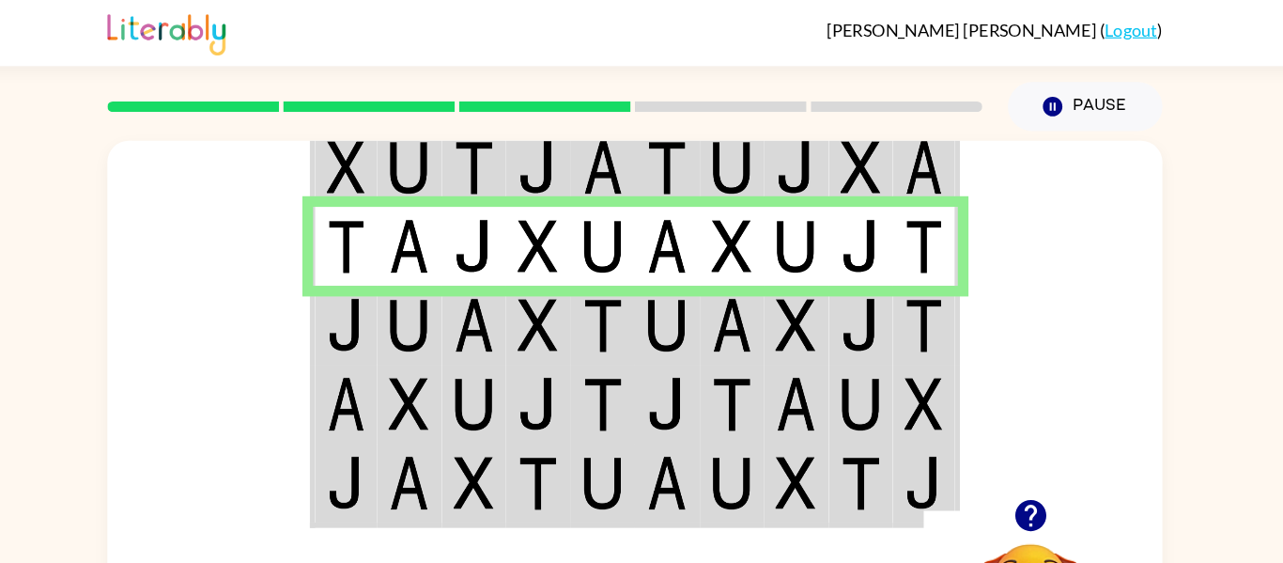
click at [483, 274] on img at bounding box center [500, 286] width 36 height 47
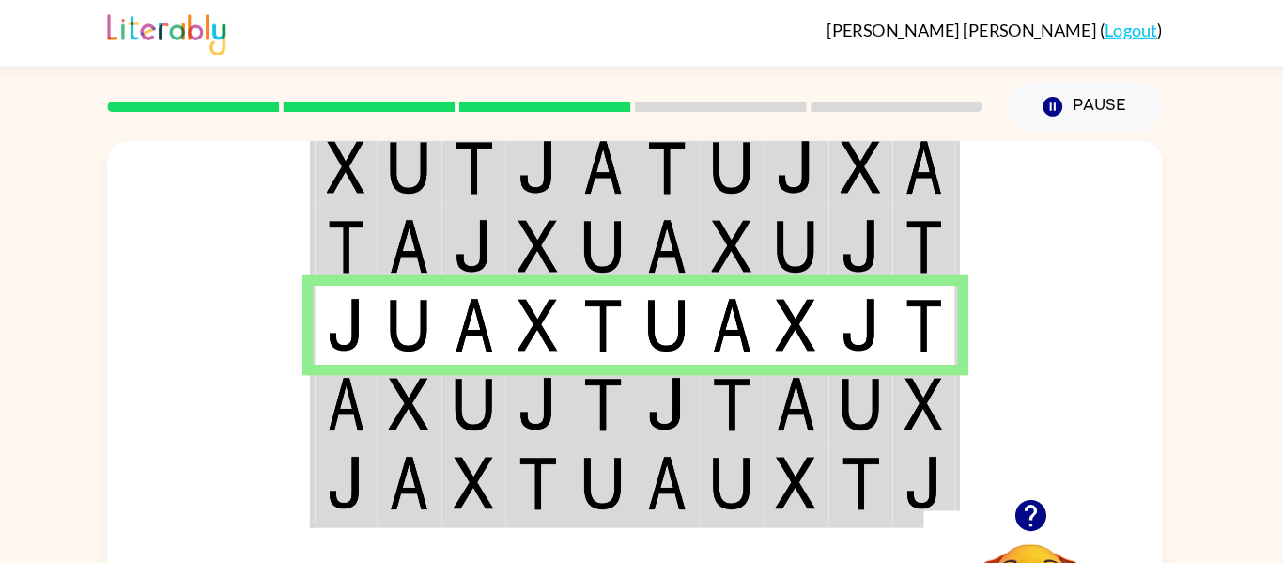
click at [386, 357] on img at bounding box center [387, 356] width 34 height 47
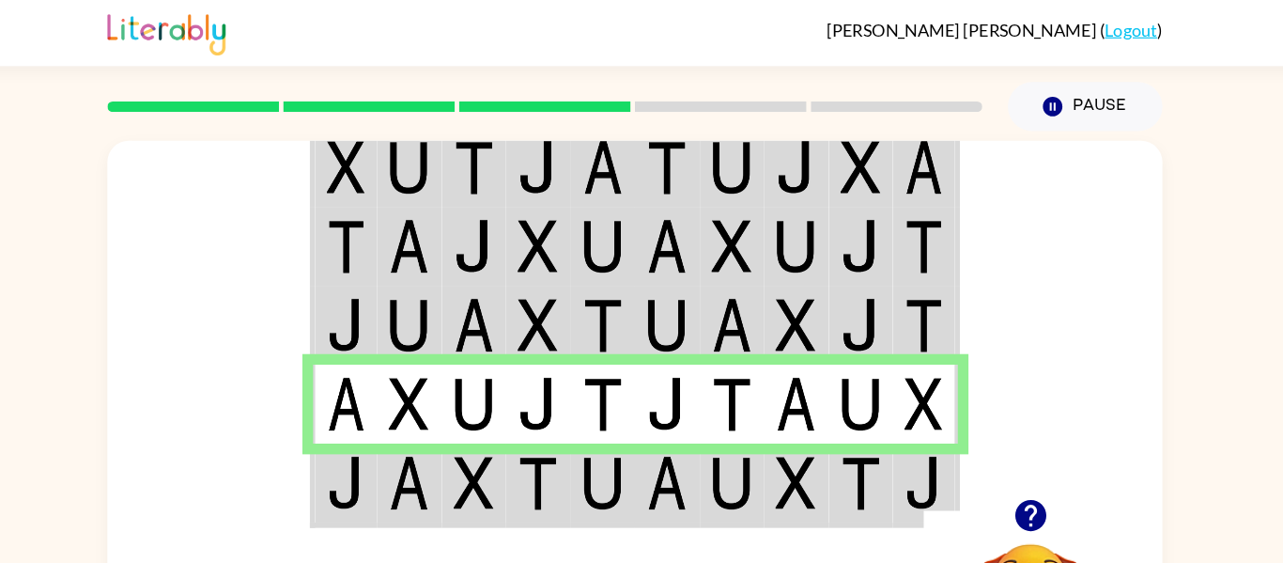
click at [417, 420] on td at bounding box center [442, 427] width 57 height 72
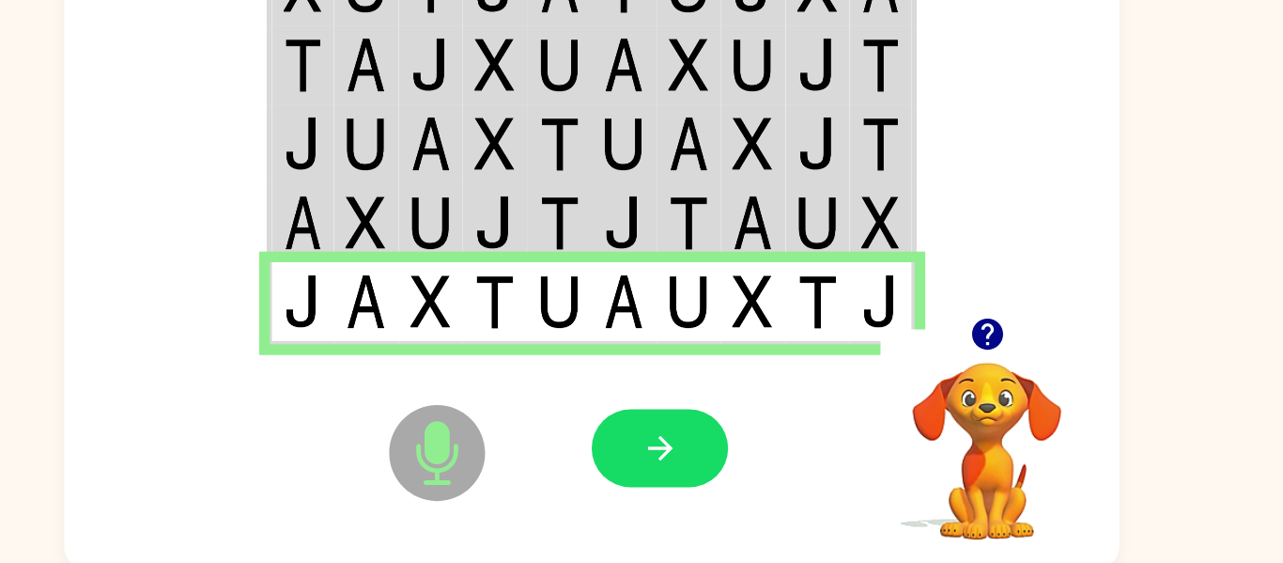
scroll to position [98, 0]
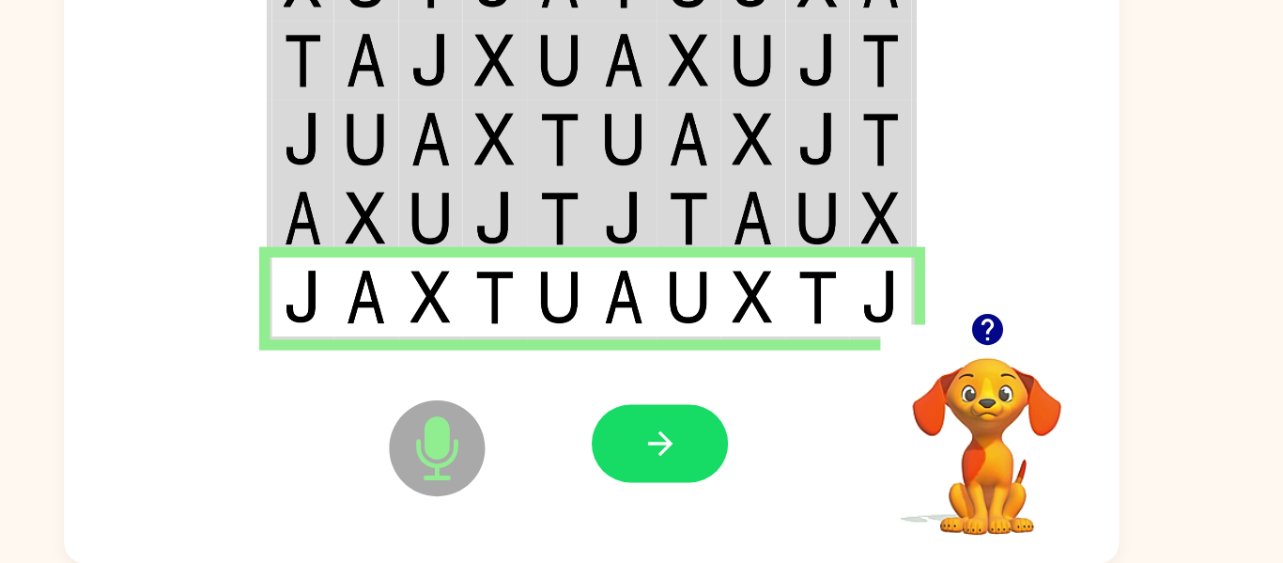
click at [535, 457] on icon at bounding box center [505, 461] width 85 height 85
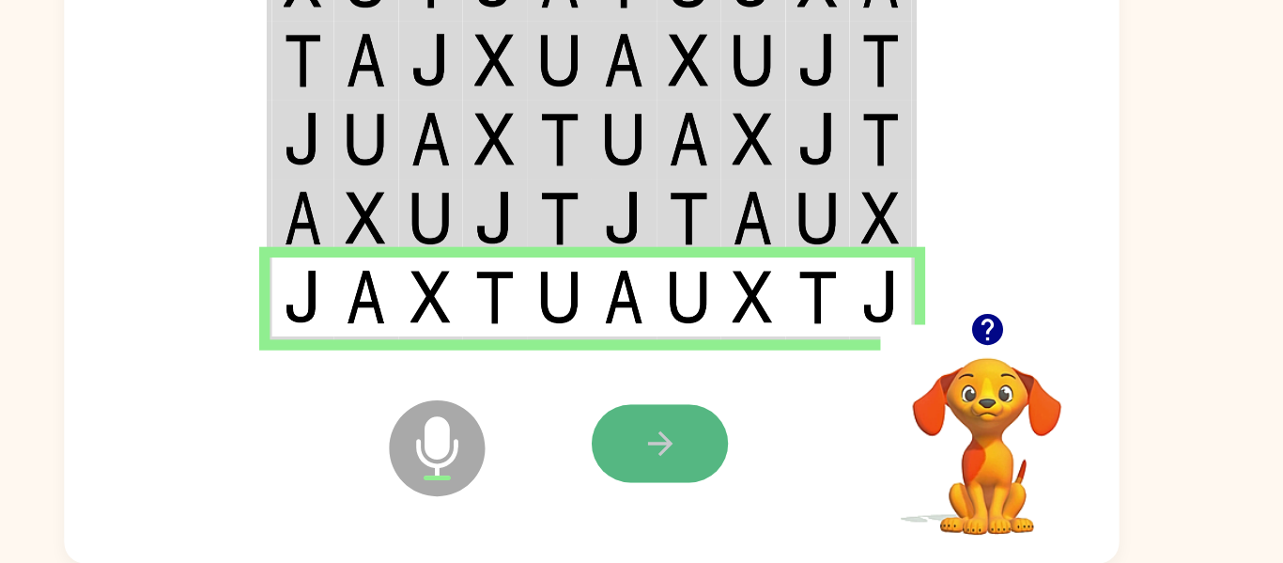
click at [699, 457] on icon "button" at bounding box center [701, 457] width 22 height 22
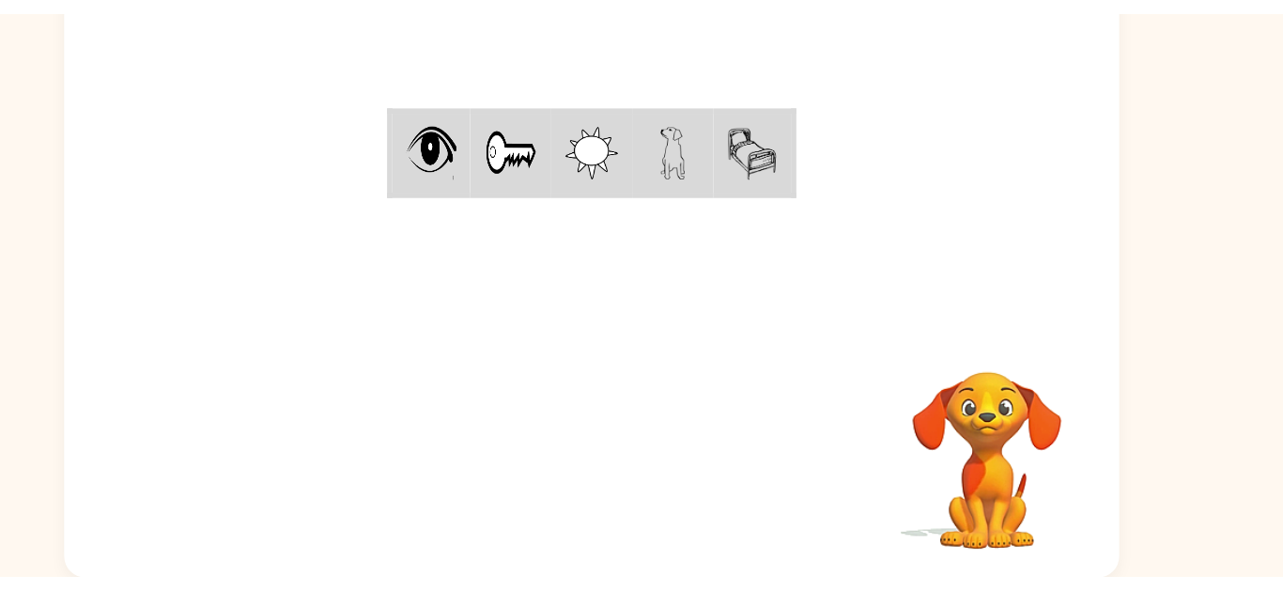
scroll to position [90, 0]
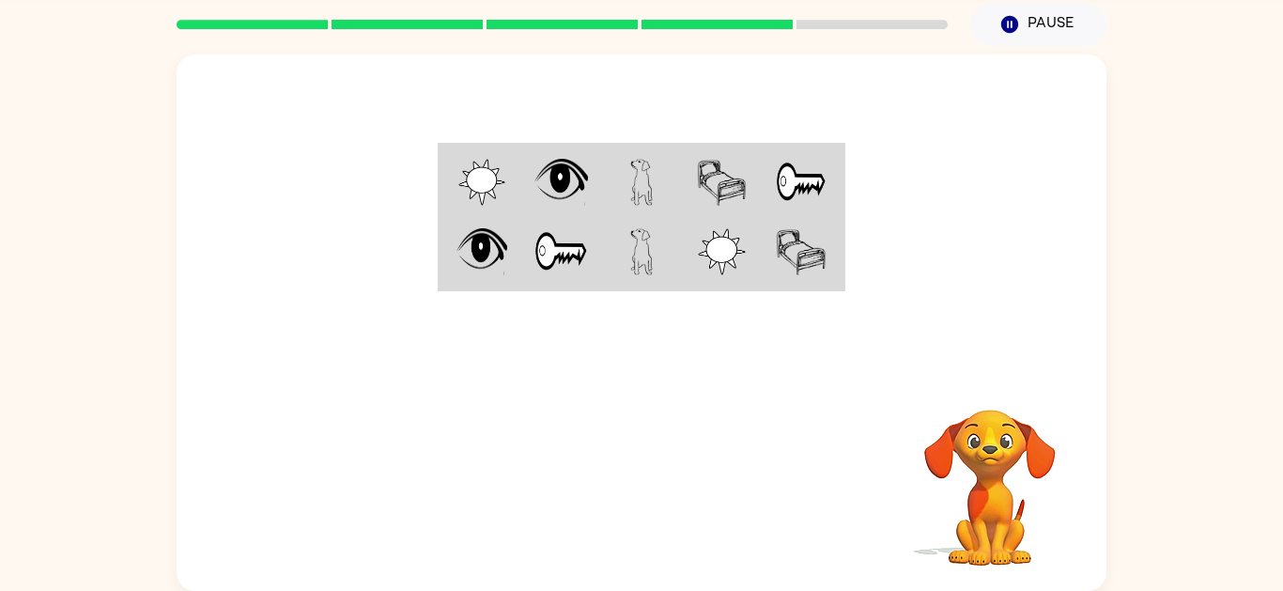
click at [1273, 459] on div "Your browser must support playing .mp4 files to use Literably. Please try using…" at bounding box center [641, 318] width 1283 height 545
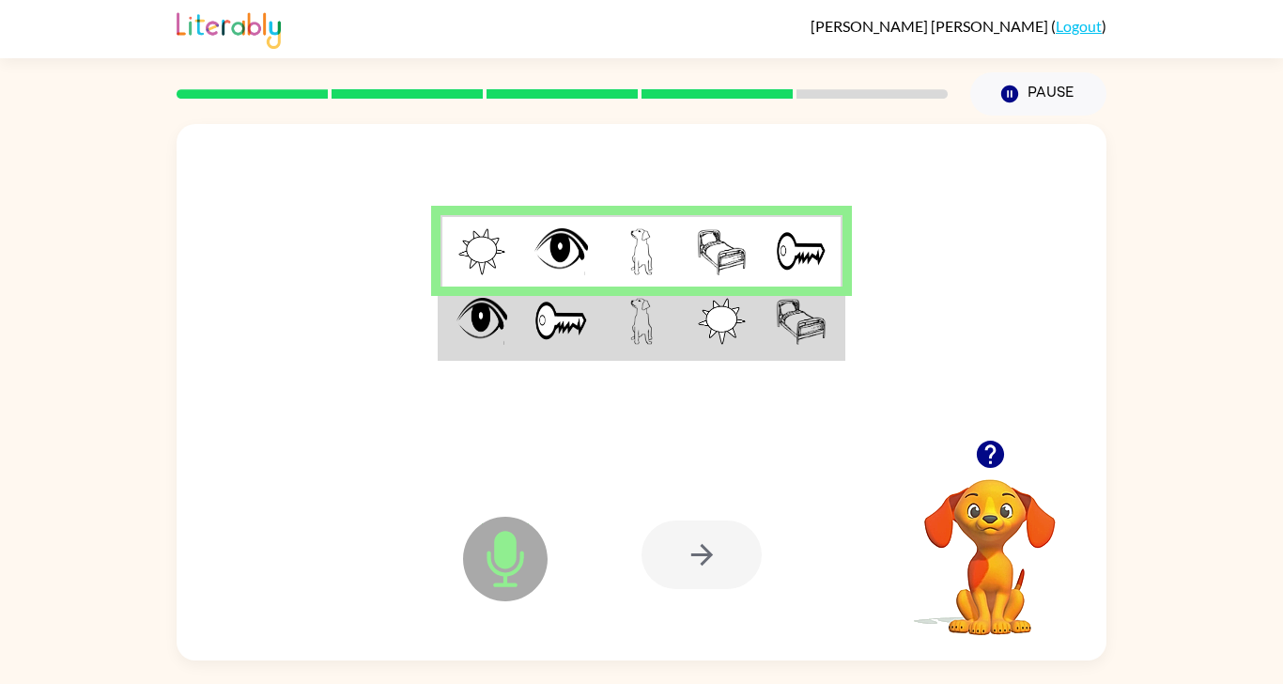
scroll to position [66, 0]
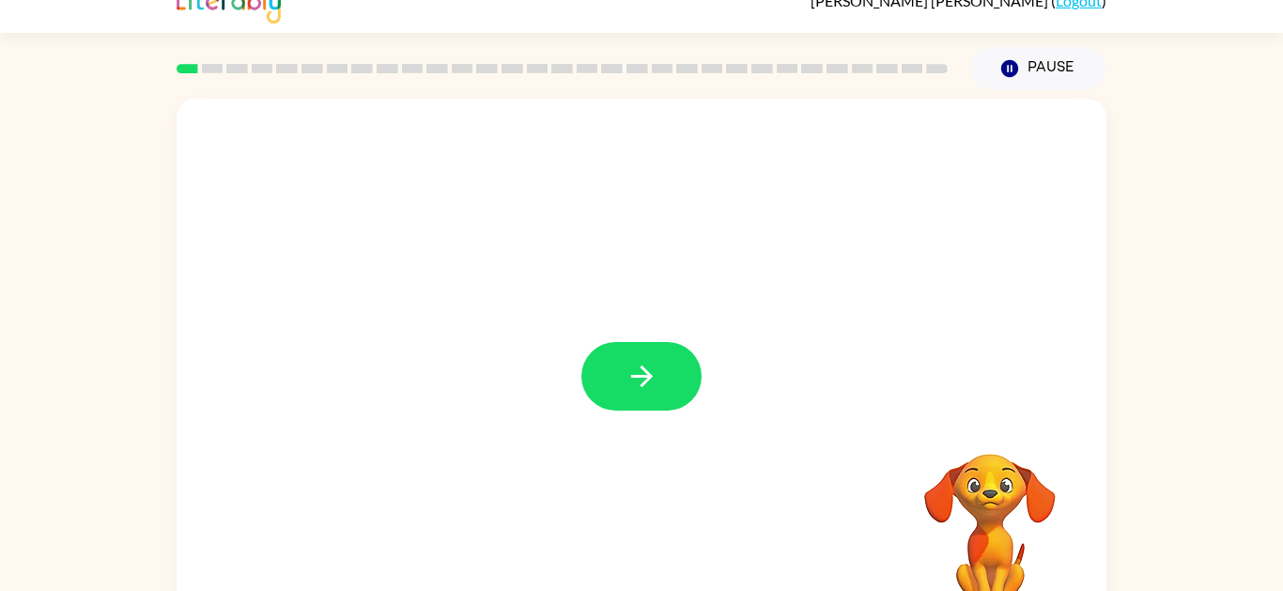
scroll to position [20, 0]
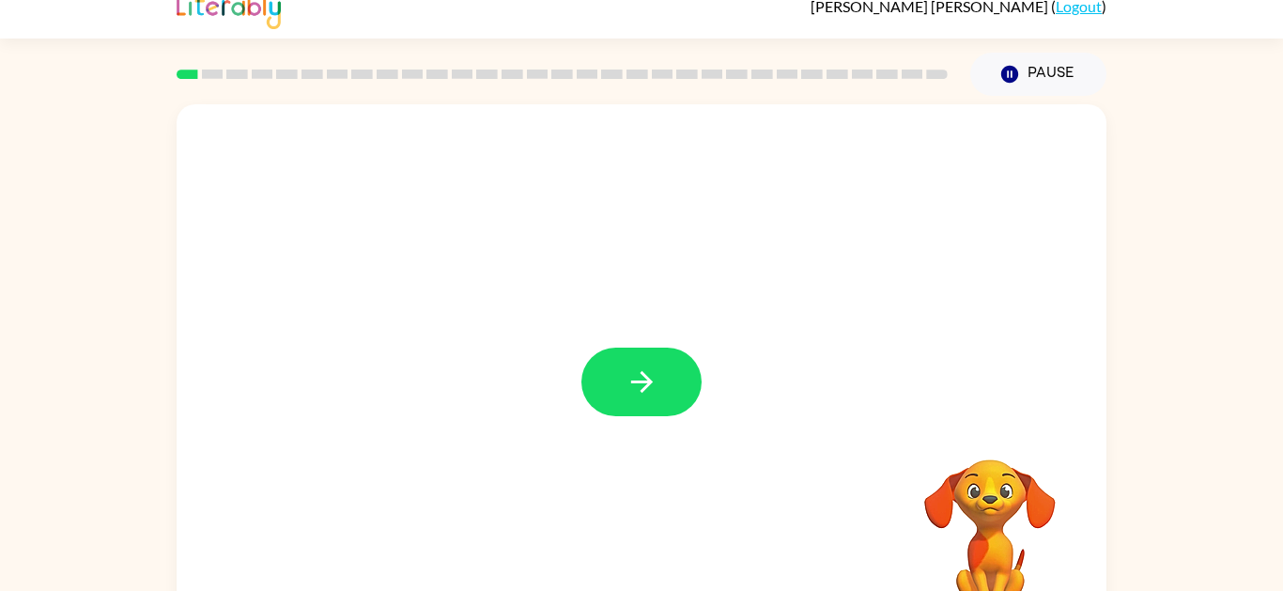
click at [652, 370] on icon "button" at bounding box center [642, 381] width 33 height 33
click at [659, 403] on div at bounding box center [642, 372] width 930 height 536
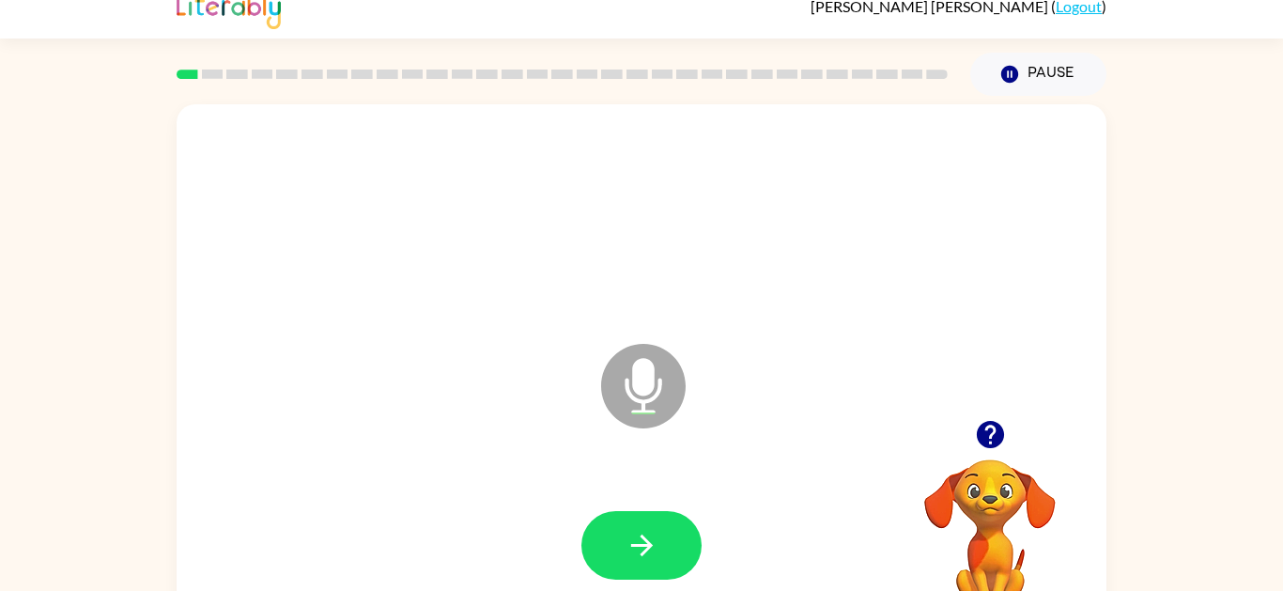
scroll to position [37, 0]
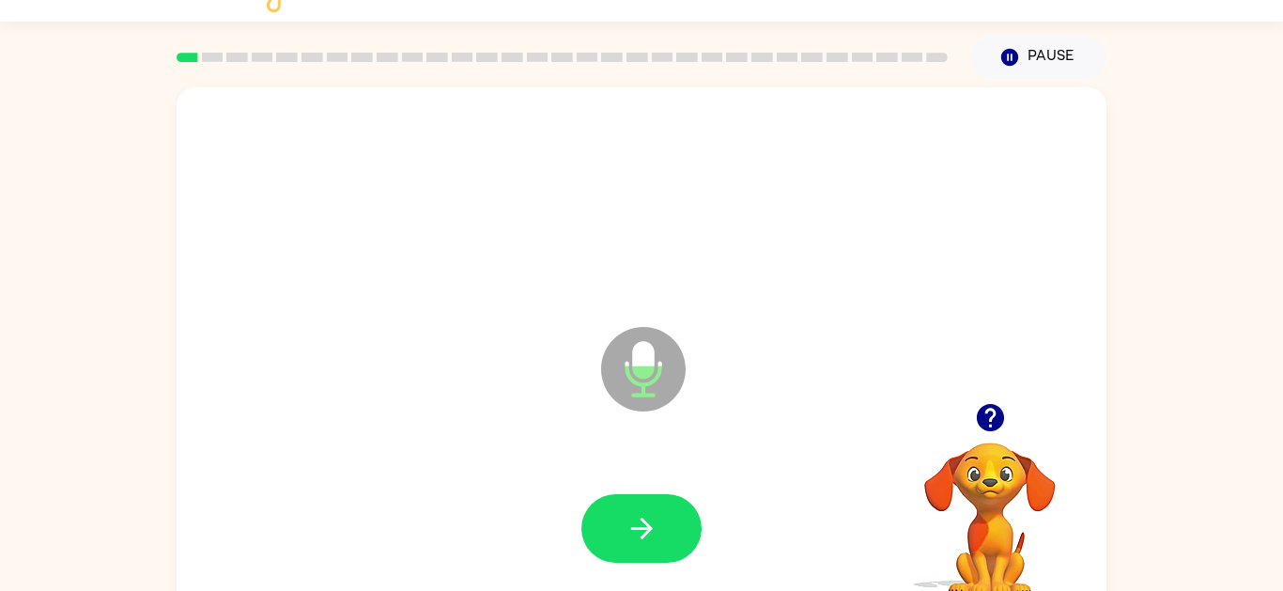
click at [147, 308] on div "Microphone The Microphone is here when it is your turn to talk Your browser mus…" at bounding box center [641, 351] width 1283 height 545
click at [972, 423] on button "button" at bounding box center [991, 417] width 48 height 48
click at [996, 401] on div "Microphone The Microphone is here when it is your turn to talk" at bounding box center [642, 354] width 930 height 536
click at [699, 527] on button "button" at bounding box center [641, 527] width 120 height 69
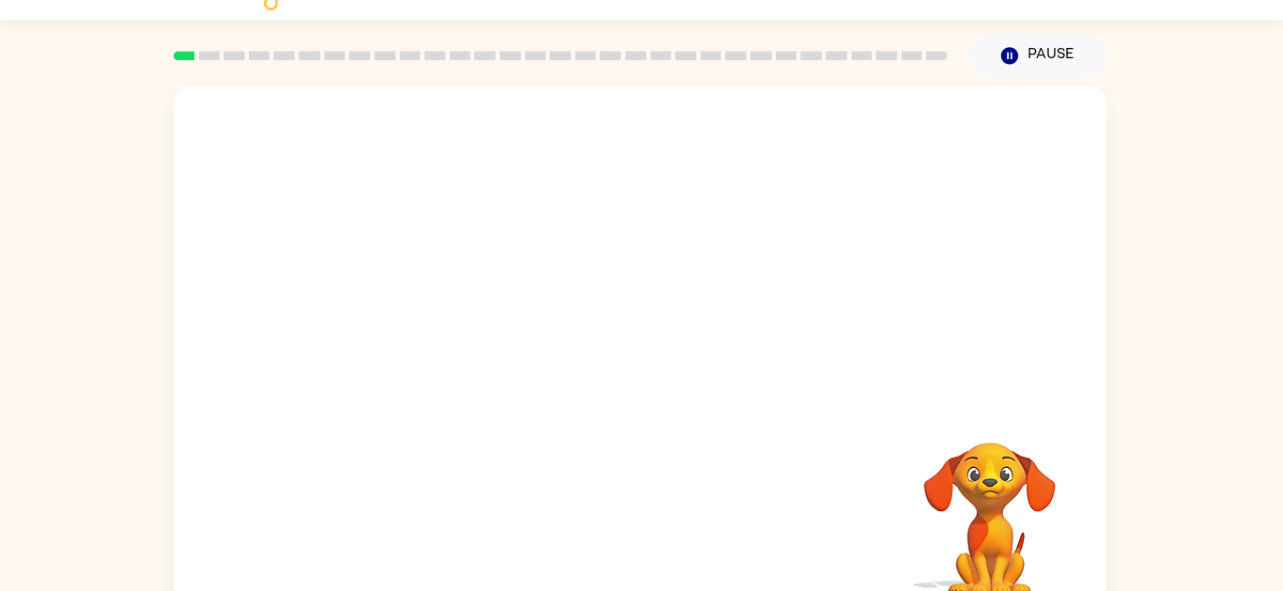
click at [1277, 373] on div "Your browser must support playing .mp4 files to use Literably. Please try using…" at bounding box center [641, 350] width 1283 height 545
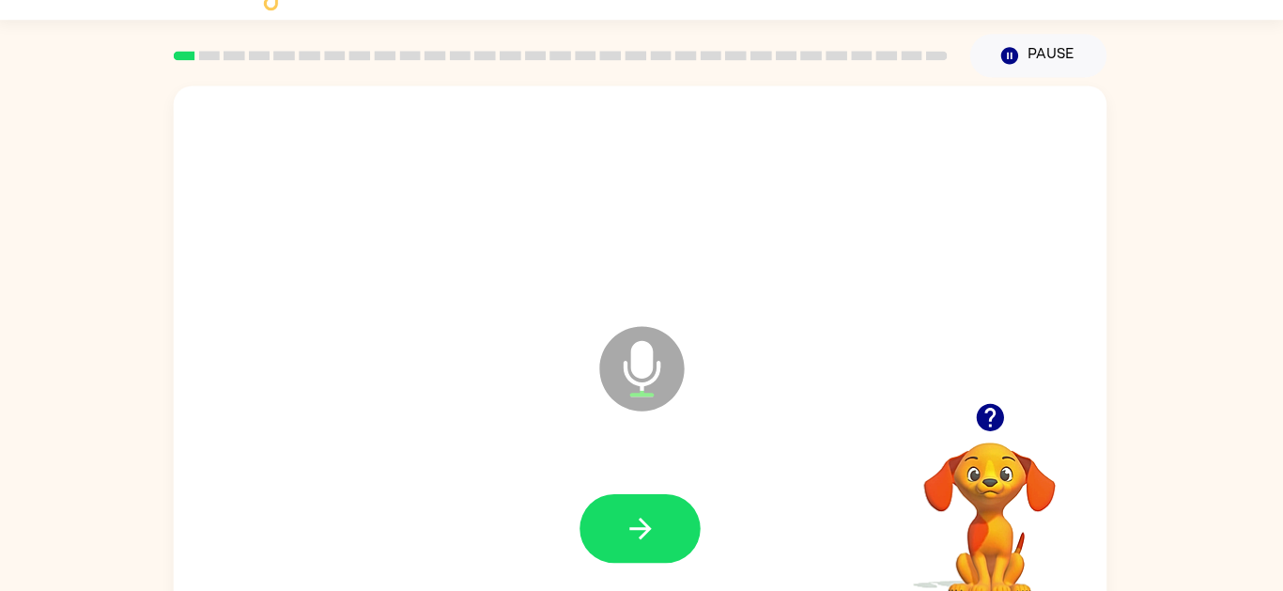
click at [814, 178] on div at bounding box center [641, 201] width 892 height 154
click at [57, 214] on div "Microphone The Microphone is here when it is your turn to talk Your browser mus…" at bounding box center [641, 350] width 1283 height 545
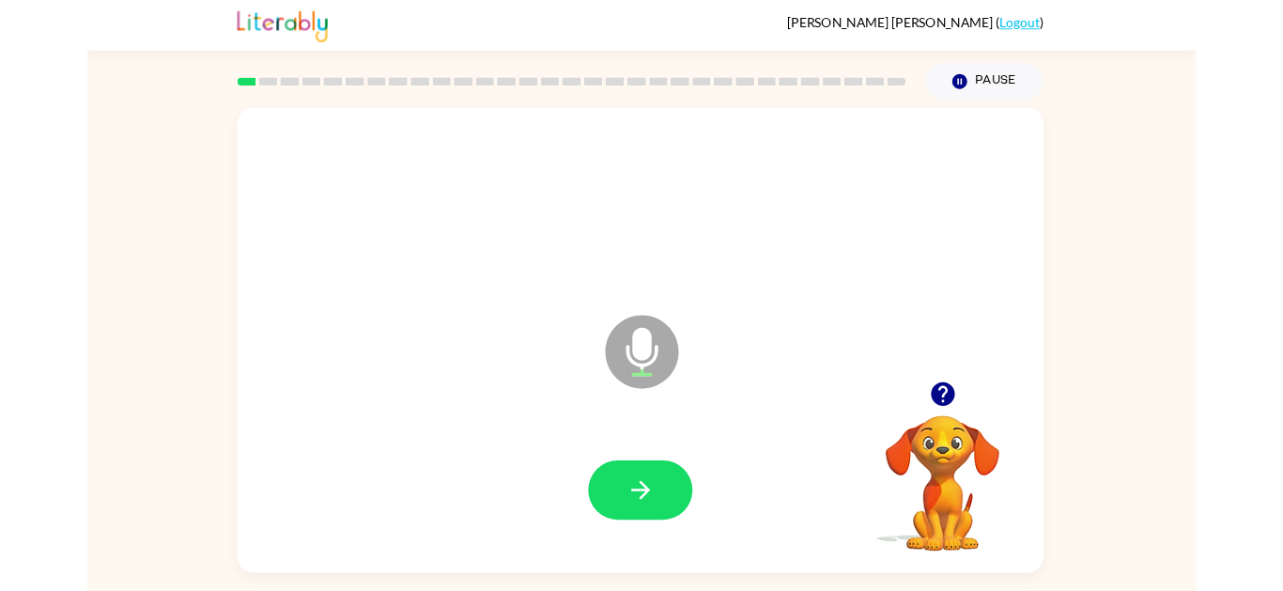
scroll to position [44, 0]
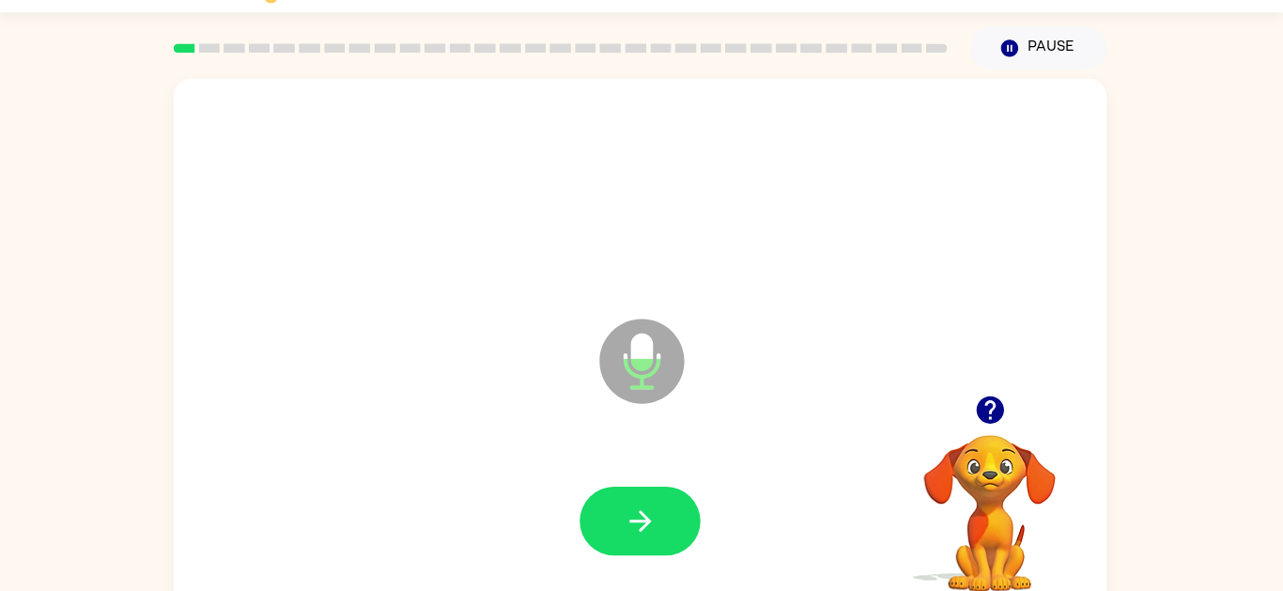
click at [657, 490] on button "button" at bounding box center [641, 521] width 120 height 69
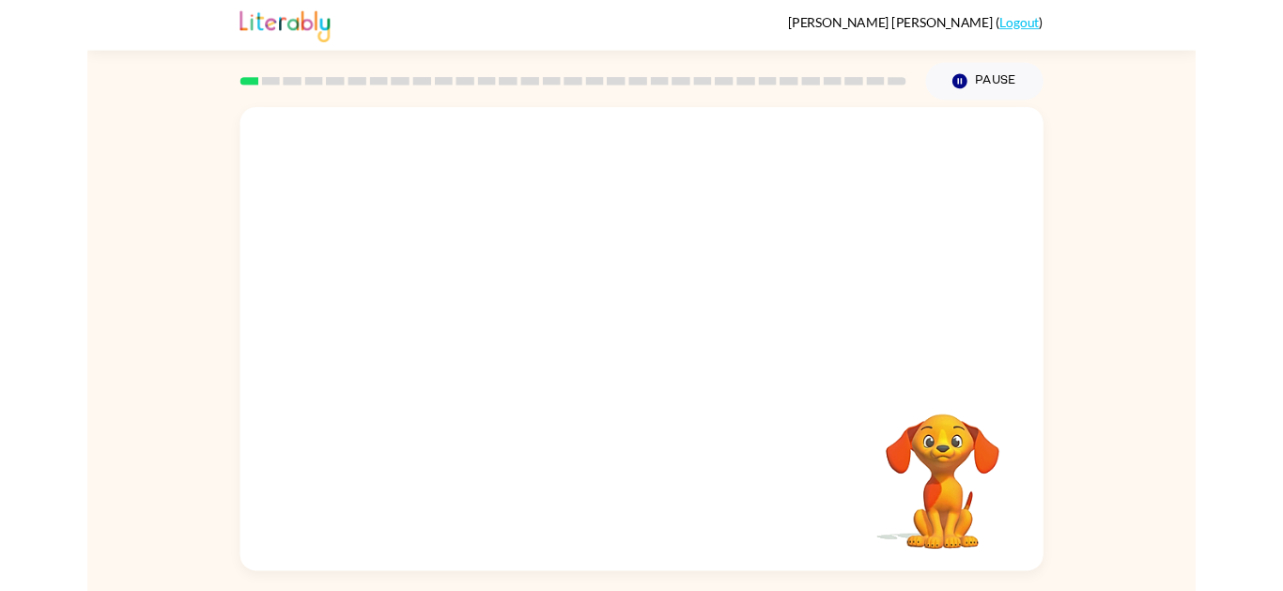
scroll to position [0, 0]
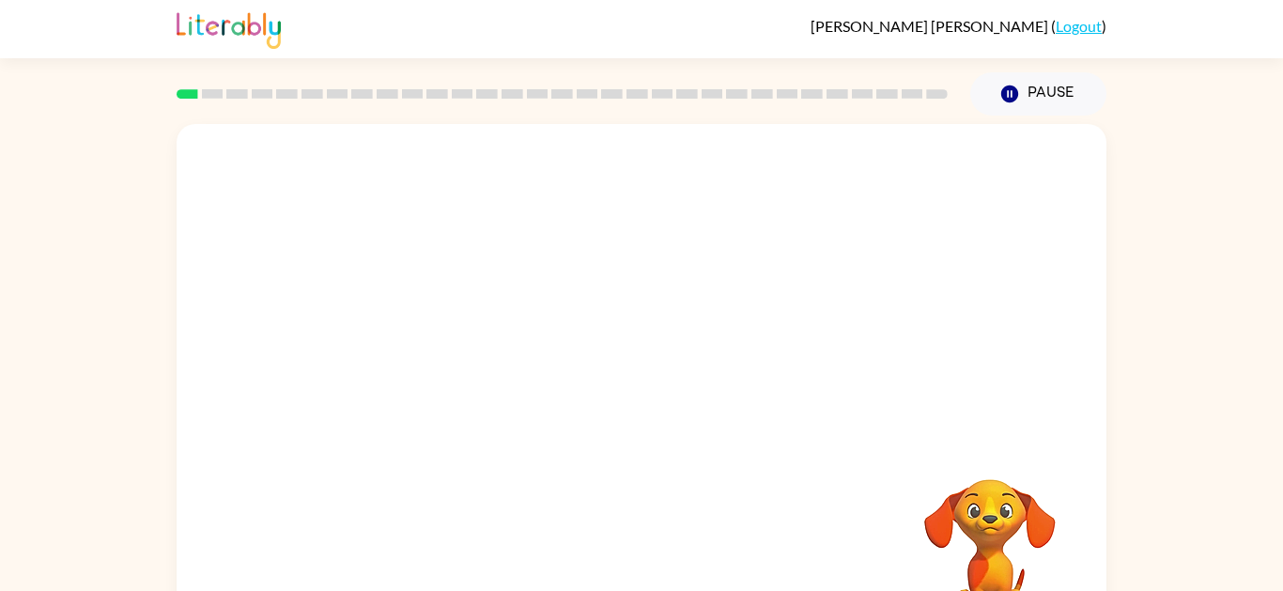
click at [1043, 582] on video "Your browser must support playing .mp4 files to use Literably. Please try using…" at bounding box center [990, 544] width 188 height 188
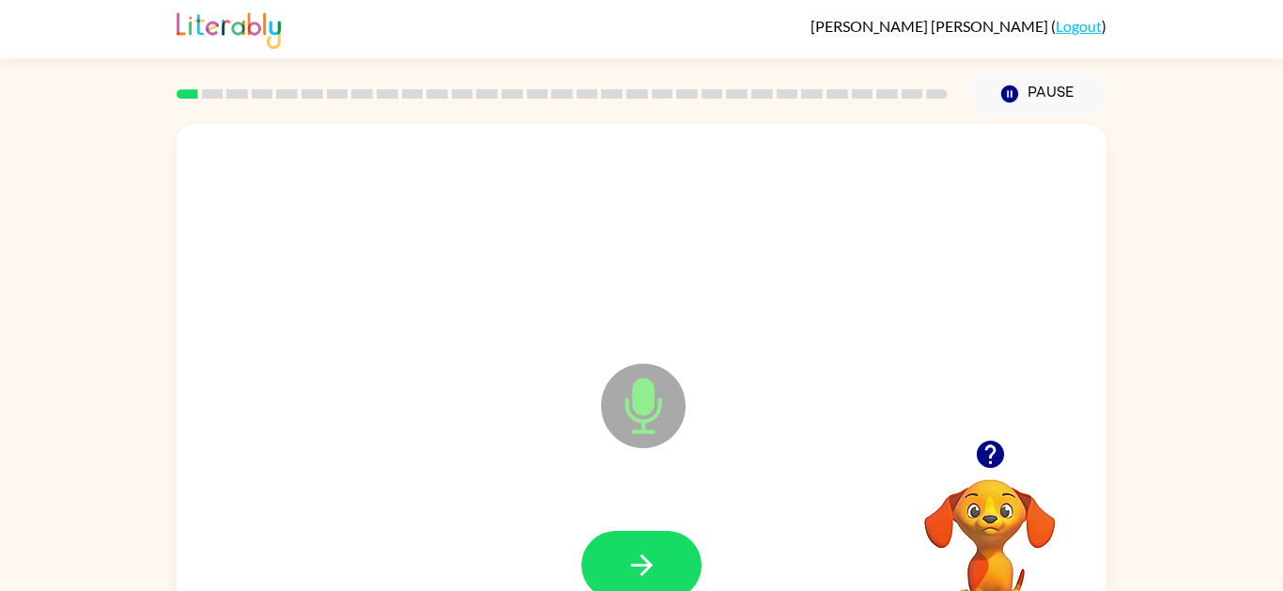
click at [680, 569] on button "button" at bounding box center [641, 565] width 120 height 69
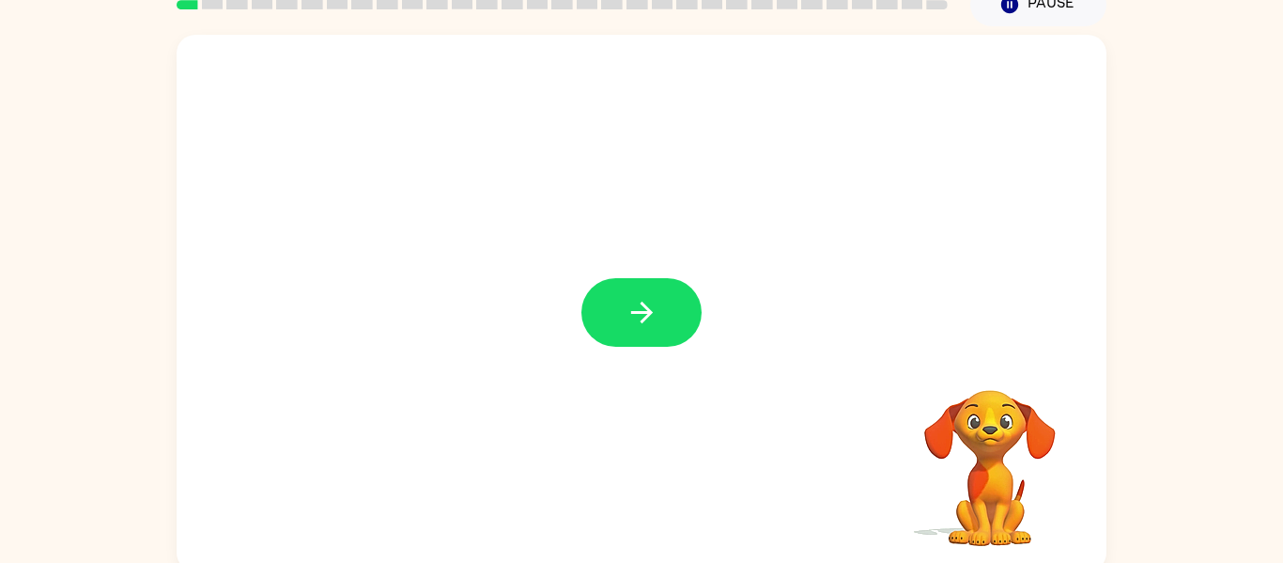
scroll to position [92, 0]
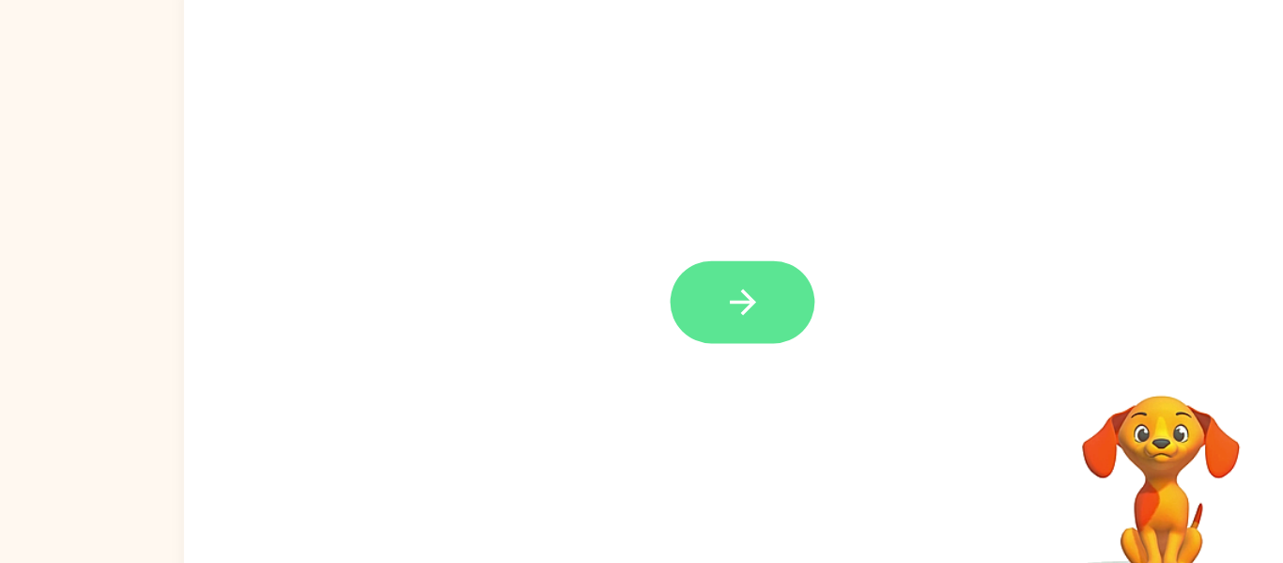
click at [673, 305] on button "button" at bounding box center [641, 309] width 120 height 69
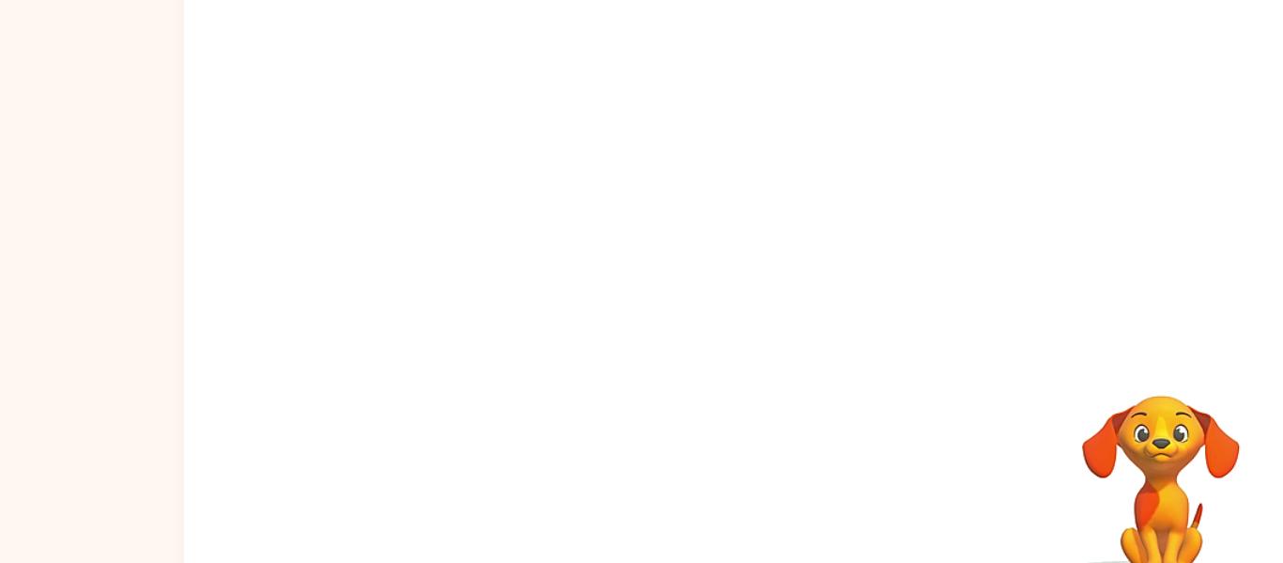
click at [1078, 429] on video "Your browser must support playing .mp4 files to use Literably. Please try using…" at bounding box center [990, 452] width 188 height 188
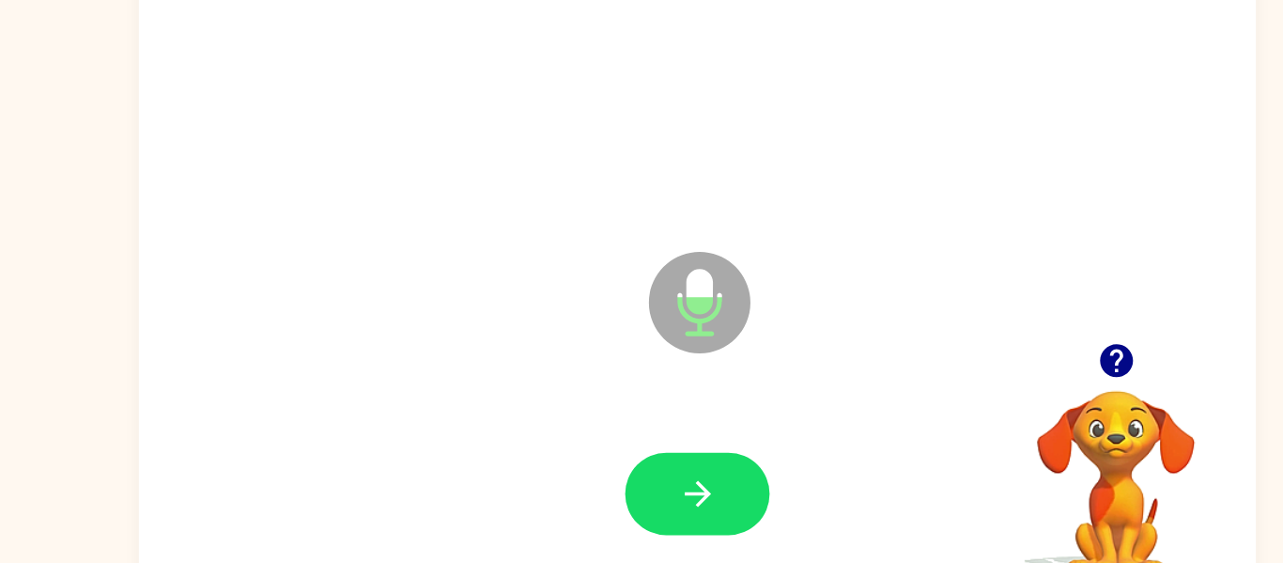
scroll to position [98, 0]
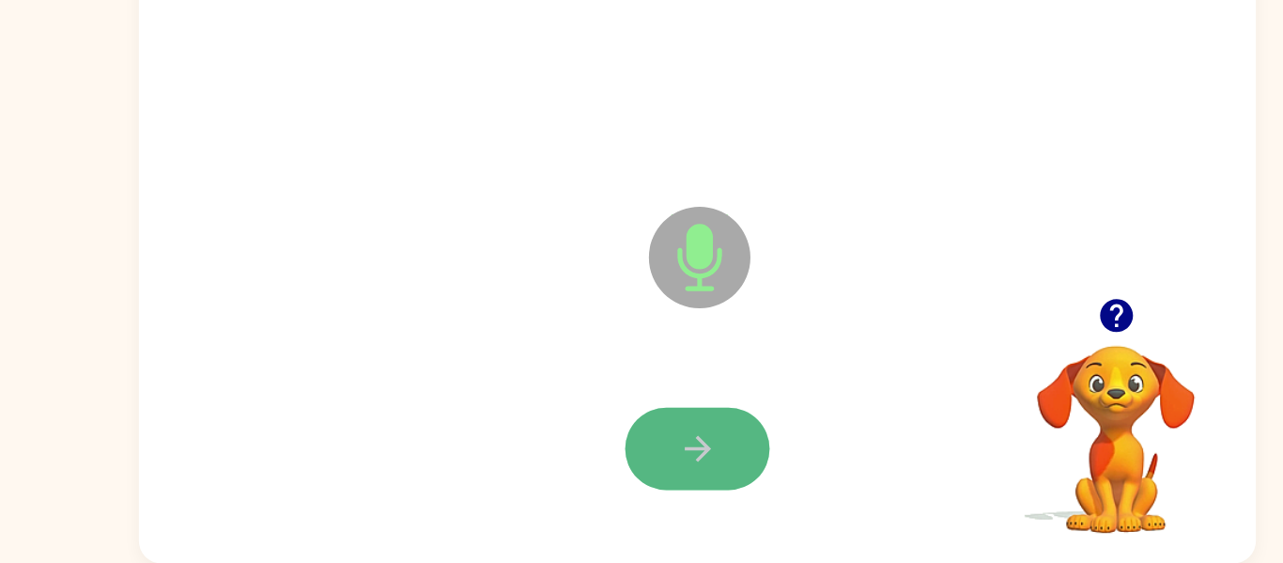
click at [659, 456] on button "button" at bounding box center [641, 467] width 120 height 69
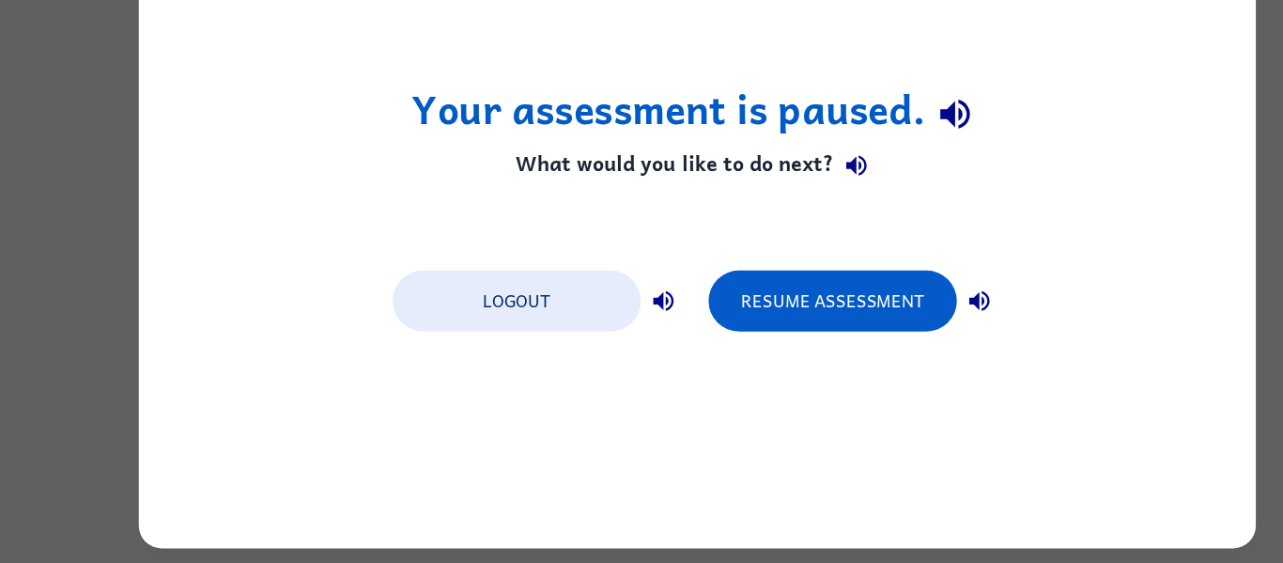
scroll to position [0, 0]
click at [693, 383] on div "Your assessment is paused. What would you like to do next? Logout Resume Assess…" at bounding box center [642, 281] width 930 height 536
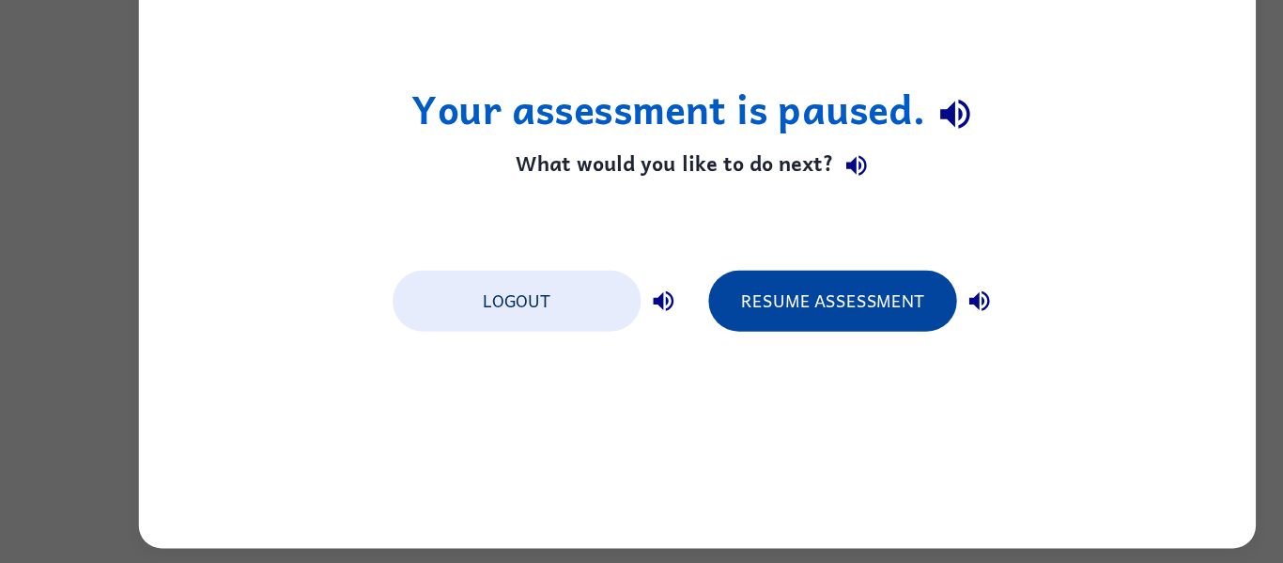
click at [749, 361] on button "Resume Assessment" at bounding box center [754, 343] width 207 height 51
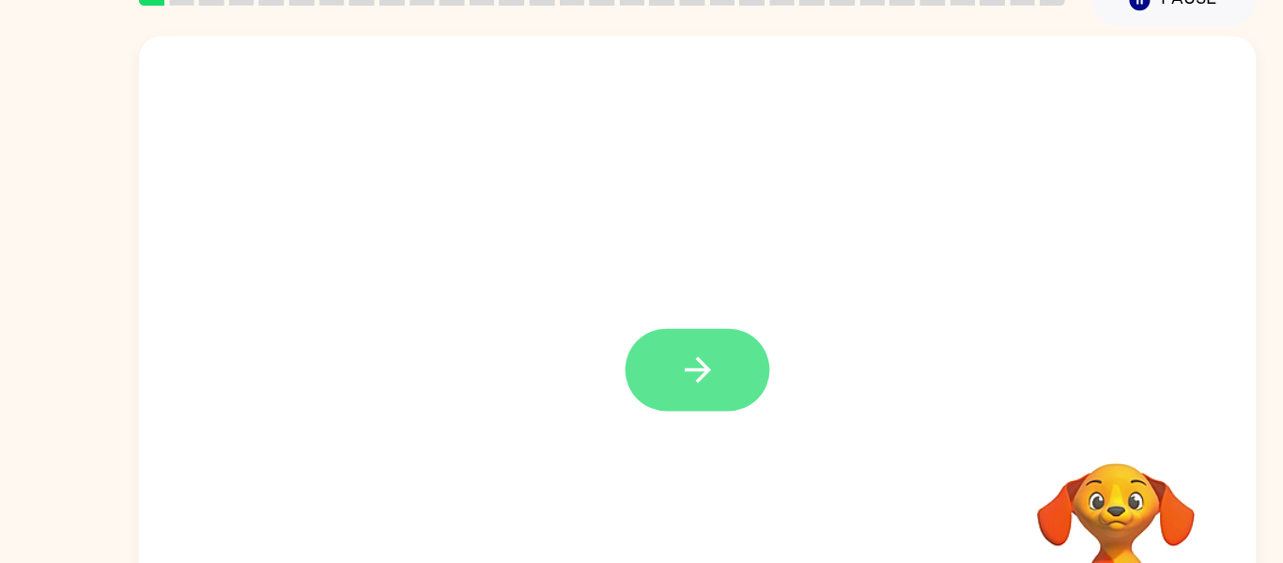
click at [612, 397] on button "button" at bounding box center [641, 401] width 120 height 69
